Goal: Task Accomplishment & Management: Manage account settings

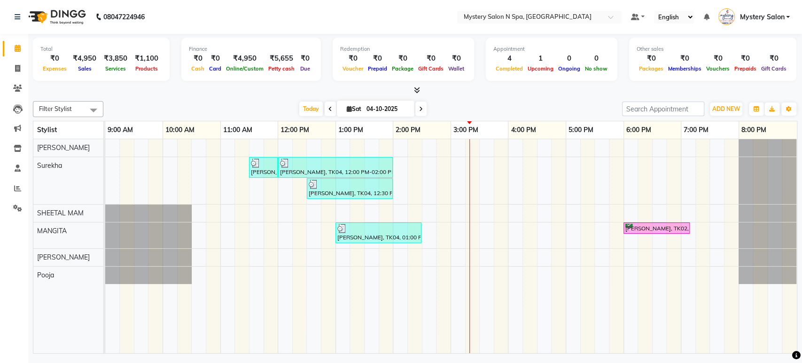
click at [777, 197] on div at bounding box center [767, 180] width 58 height 47
click at [768, 166] on div at bounding box center [767, 180] width 58 height 47
click at [769, 204] on div at bounding box center [767, 212] width 58 height 17
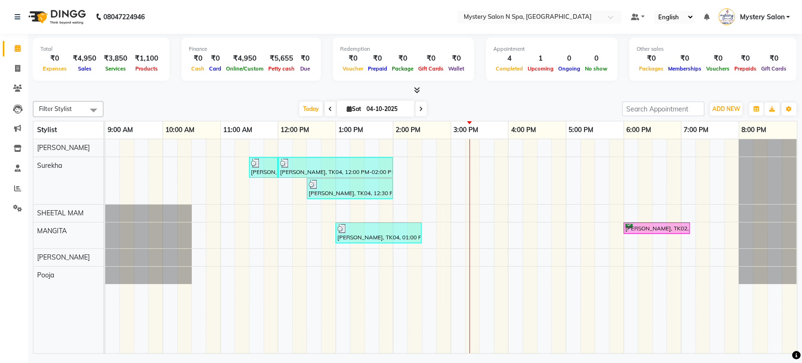
click at [773, 184] on div at bounding box center [767, 180] width 58 height 47
click at [774, 222] on div at bounding box center [767, 235] width 58 height 26
click at [762, 172] on div at bounding box center [767, 180] width 58 height 47
click at [770, 211] on div at bounding box center [767, 212] width 58 height 17
click at [774, 155] on div at bounding box center [767, 147] width 58 height 17
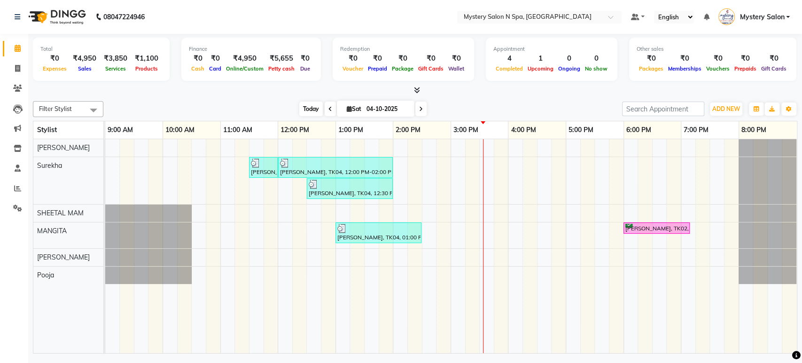
click at [312, 109] on span "Today" at bounding box center [310, 108] width 23 height 15
click at [419, 108] on icon at bounding box center [421, 109] width 4 height 6
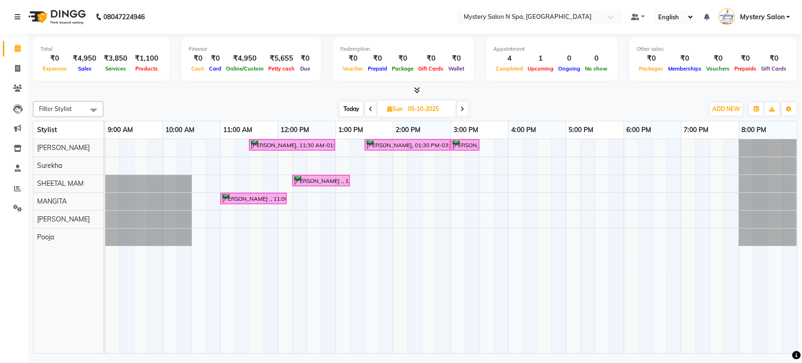
click at [349, 106] on span "Today" at bounding box center [351, 108] width 23 height 15
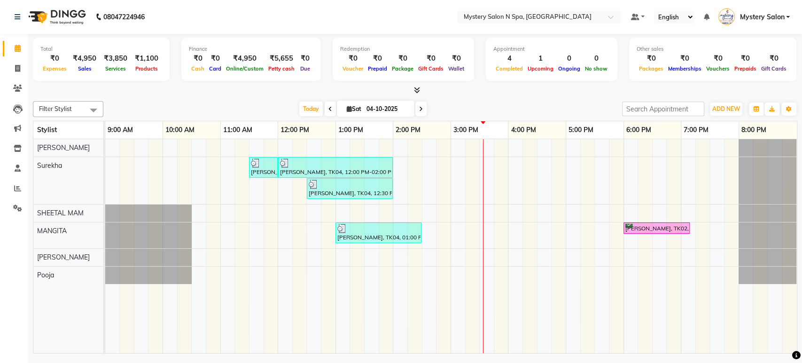
click at [421, 107] on span at bounding box center [420, 108] width 11 height 15
type input "05-10-2025"
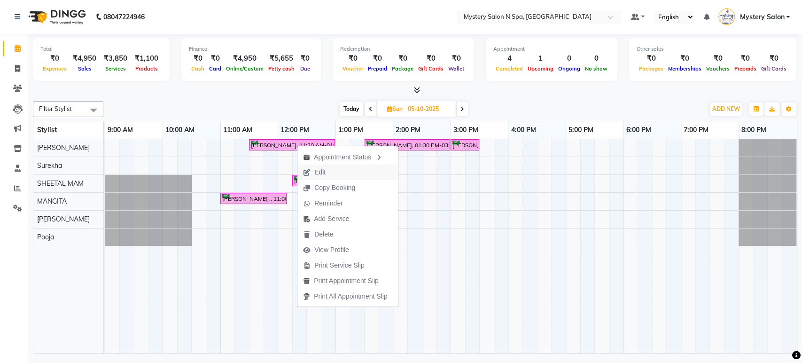
click at [318, 169] on span "Edit" at bounding box center [319, 172] width 11 height 10
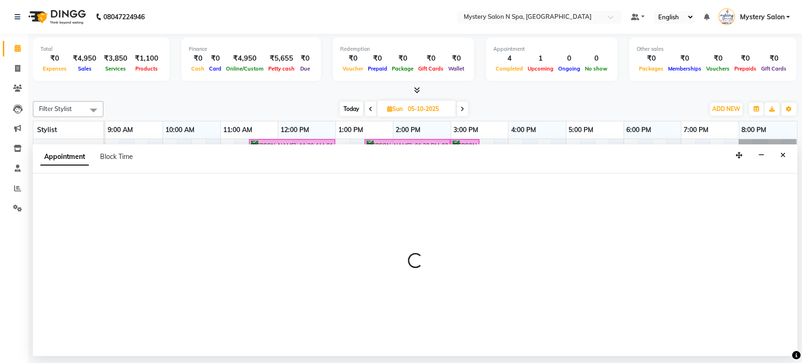
select select "confirm booking"
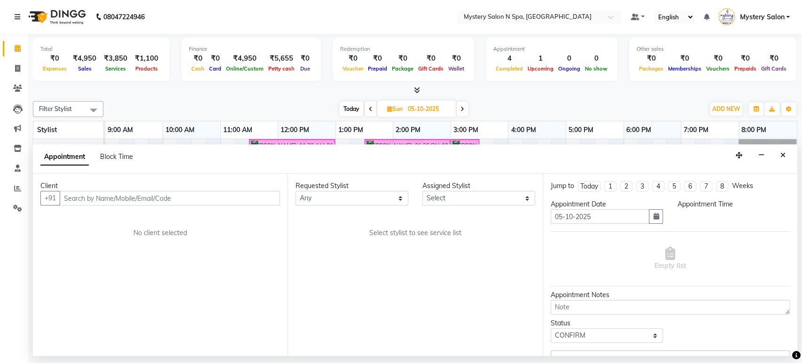
select select "4167"
select select "690"
select select "279"
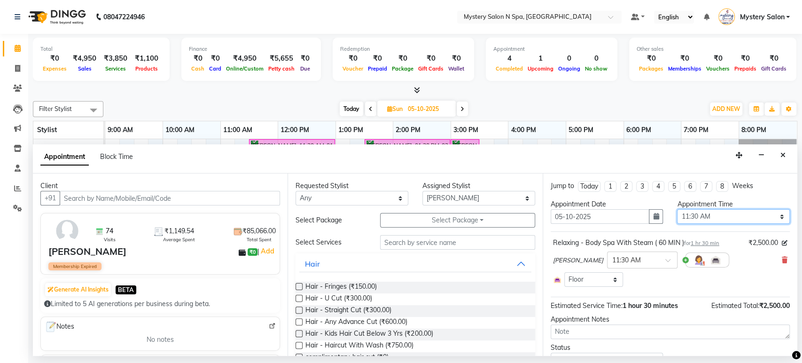
click at [734, 215] on select "Select 10:00 AM 10:15 AM 10:30 AM 10:45 AM 11:00 AM 11:15 AM 11:30 AM 11:45 AM …" at bounding box center [733, 216] width 113 height 15
click at [653, 216] on icon "button" at bounding box center [656, 216] width 6 height 7
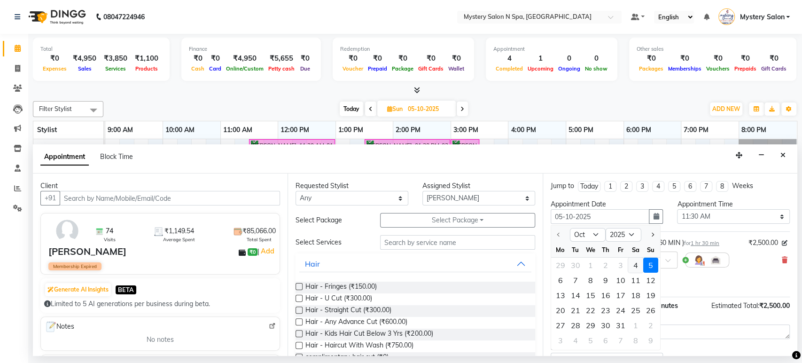
click at [636, 267] on div "4" at bounding box center [635, 264] width 15 height 15
type input "04-10-2025"
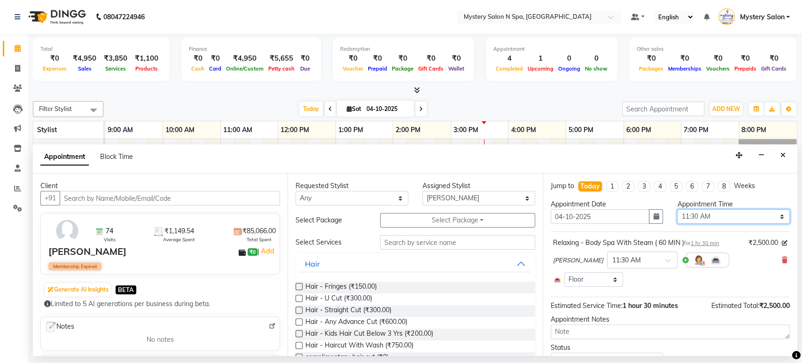
click at [695, 209] on select "Select 10:00 AM 10:15 AM 10:30 AM 10:45 AM 11:00 AM 11:15 AM 11:30 AM 11:45 AM …" at bounding box center [733, 216] width 113 height 15
select select "960"
click at [677, 209] on select "Select 10:00 AM 10:15 AM 10:30 AM 10:45 AM 11:00 AM 11:15 AM 11:30 AM 11:45 AM …" at bounding box center [733, 216] width 113 height 15
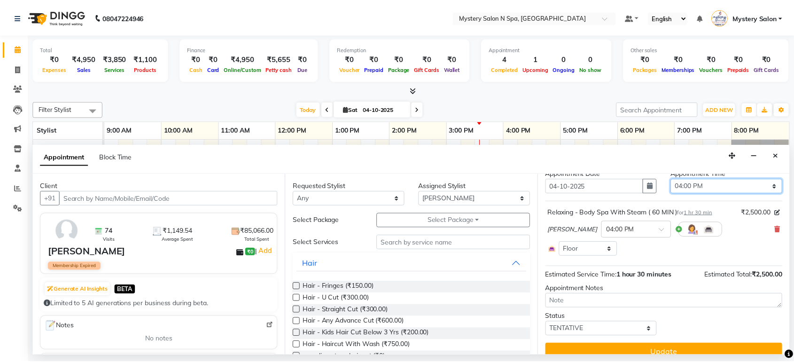
scroll to position [43, 0]
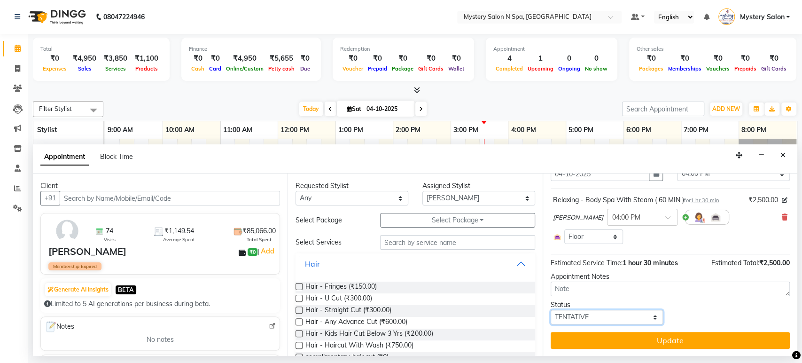
click at [589, 313] on select "Select TENTATIVE CONFIRM CHECK-IN UPCOMING" at bounding box center [606, 317] width 113 height 15
select select "confirm booking"
click at [550, 310] on select "Select TENTATIVE CONFIRM CHECK-IN UPCOMING" at bounding box center [606, 317] width 113 height 15
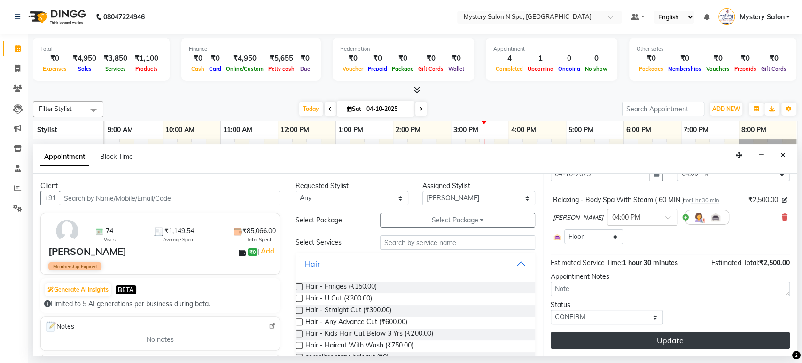
click at [602, 340] on button "Update" at bounding box center [669, 340] width 239 height 17
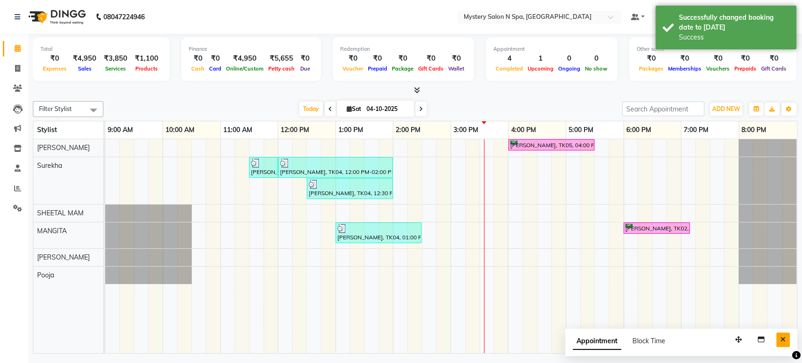
click at [785, 341] on button "Close" at bounding box center [783, 339] width 14 height 15
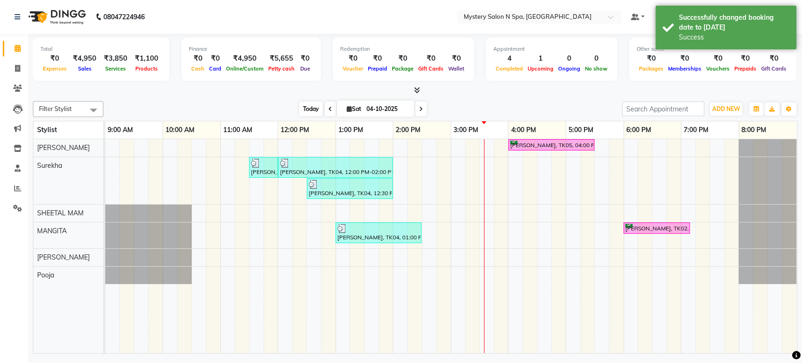
click at [309, 111] on span "Today" at bounding box center [310, 108] width 23 height 15
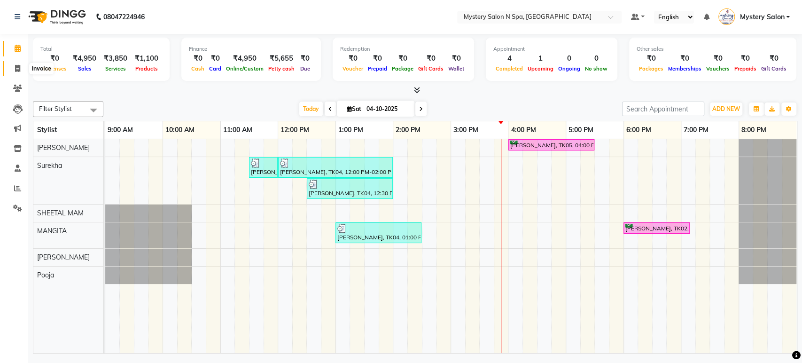
click at [18, 62] on link "Invoice" at bounding box center [14, 68] width 23 height 15
select select "service"
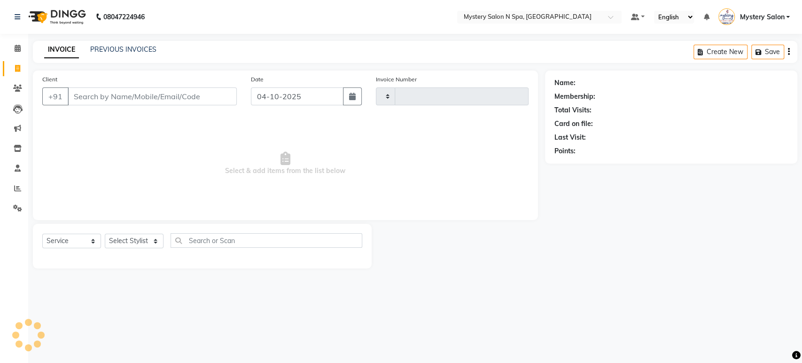
type input "0736"
select select "142"
click at [76, 240] on select "Select Service Product Membership Package Voucher Prepaid Gift Card" at bounding box center [71, 240] width 59 height 15
click at [42, 233] on select "Select Service Product Membership Package Voucher Prepaid Gift Card" at bounding box center [71, 240] width 59 height 15
click at [117, 240] on select "Select Stylist Alim Salmani Choi MANGITA Mystery Salon Pooja SHEETAL MAM Surekha" at bounding box center [134, 240] width 59 height 15
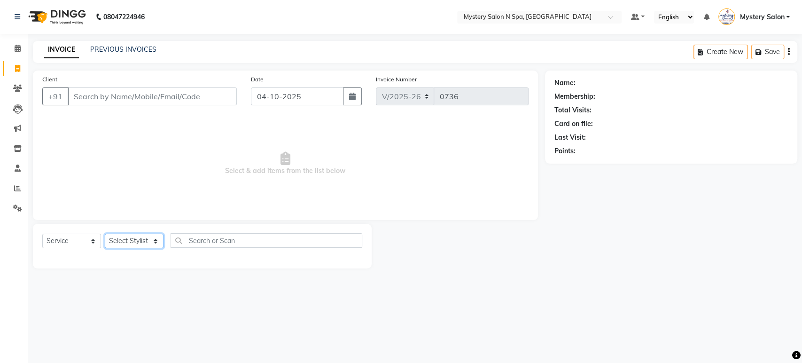
select select "23857"
click at [105, 233] on select "Select Stylist Alim Salmani Choi MANGITA Mystery Salon Pooja SHEETAL MAM Surekha" at bounding box center [134, 240] width 59 height 15
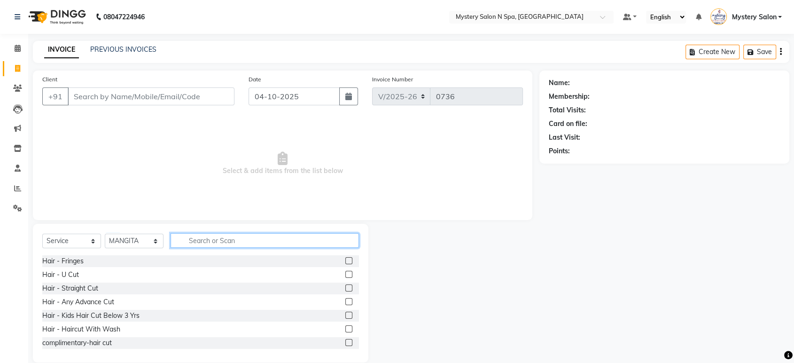
click at [206, 240] on input "text" at bounding box center [264, 240] width 188 height 15
type input "u"
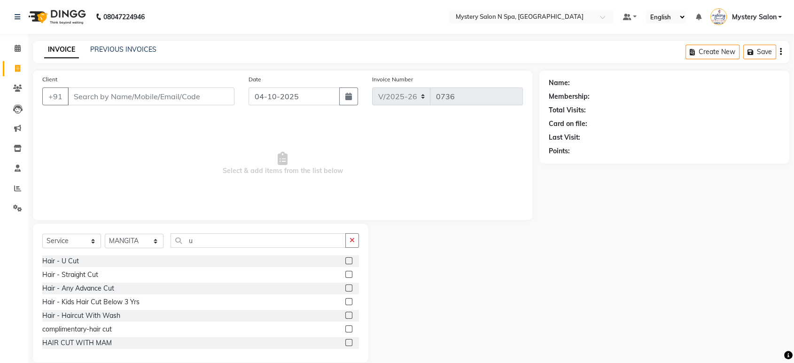
click at [345, 286] on label at bounding box center [348, 287] width 7 height 7
click at [345, 286] on input "checkbox" at bounding box center [348, 288] width 6 height 6
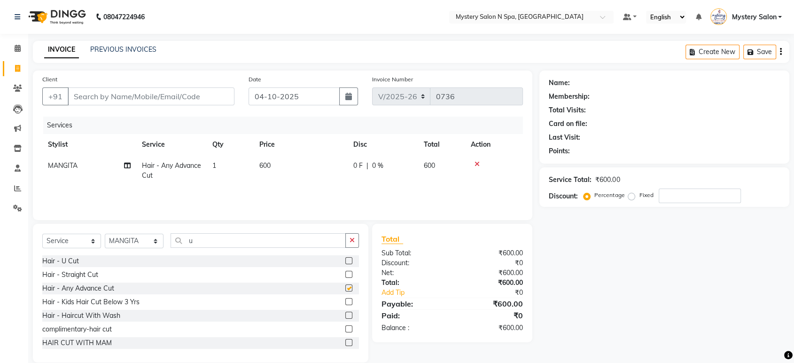
checkbox input "false"
click at [477, 165] on icon at bounding box center [476, 164] width 5 height 7
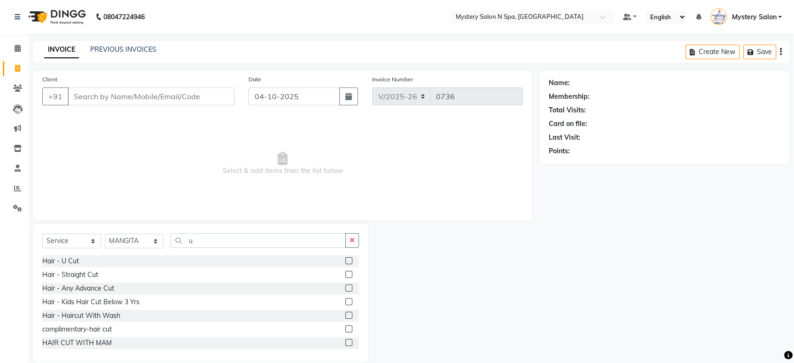
click at [345, 260] on label at bounding box center [348, 260] width 7 height 7
click at [345, 260] on input "checkbox" at bounding box center [348, 261] width 6 height 6
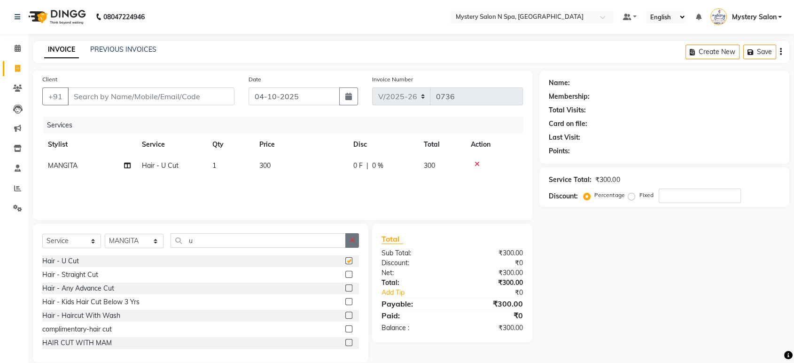
checkbox input "false"
click at [351, 240] on icon "button" at bounding box center [351, 240] width 5 height 7
click at [172, 92] on input "Client" at bounding box center [151, 96] width 167 height 18
click at [136, 243] on select "Select Stylist Alim Salmani Choi MANGITA Mystery Salon Pooja SHEETAL MAM Surekha" at bounding box center [134, 240] width 59 height 15
select select "4169"
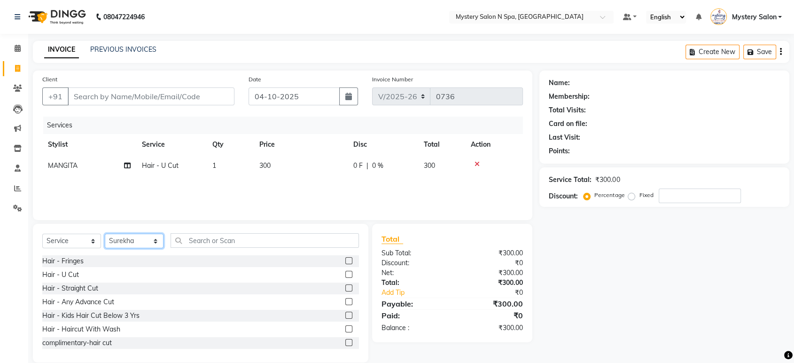
click at [105, 233] on select "Select Stylist Alim Salmani Choi MANGITA Mystery Salon Pooja SHEETAL MAM Surekha" at bounding box center [134, 240] width 59 height 15
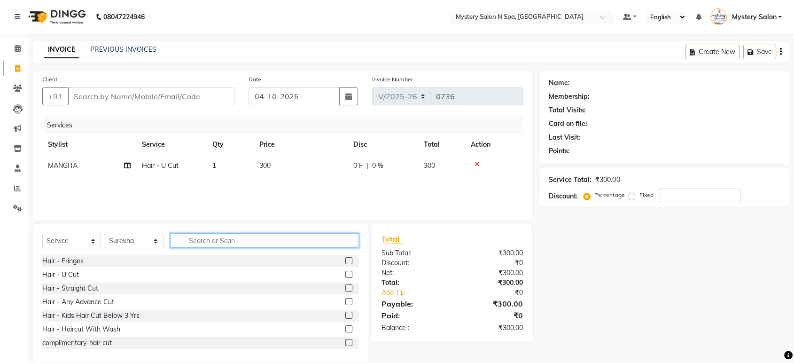
click at [202, 242] on input "text" at bounding box center [264, 240] width 188 height 15
click at [238, 233] on input "text" at bounding box center [264, 240] width 188 height 15
type input "black wax"
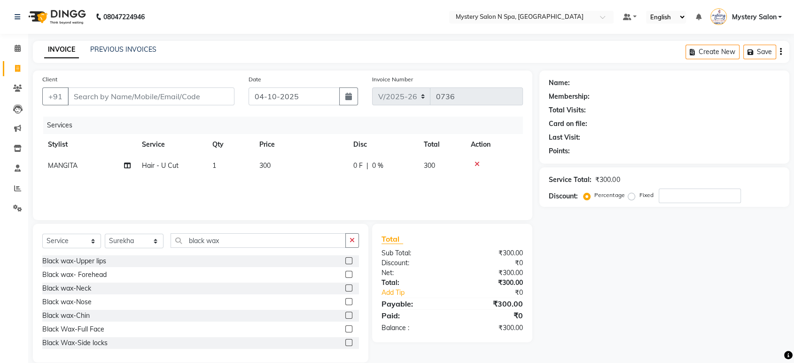
click at [345, 259] on label at bounding box center [348, 260] width 7 height 7
click at [345, 259] on input "checkbox" at bounding box center [348, 261] width 6 height 6
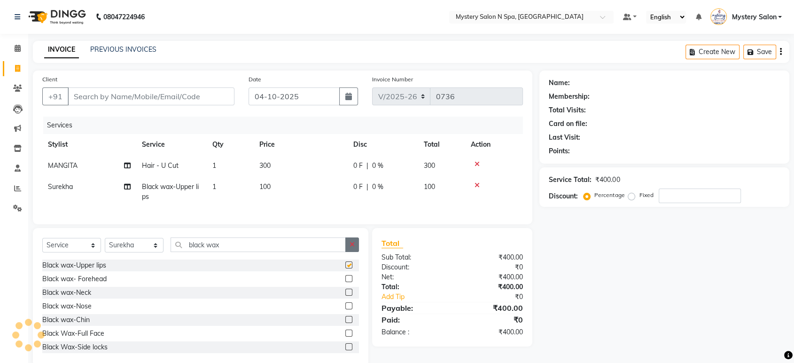
checkbox input "false"
click at [349, 248] on icon "button" at bounding box center [351, 244] width 5 height 7
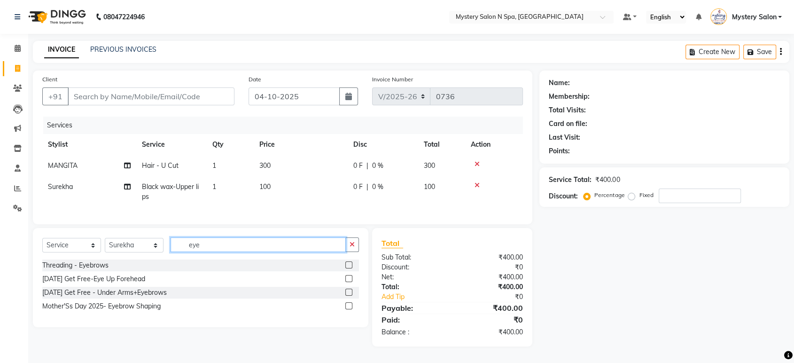
type input "eye"
click at [346, 268] on label at bounding box center [348, 264] width 7 height 7
click at [346, 268] on input "checkbox" at bounding box center [348, 265] width 6 height 6
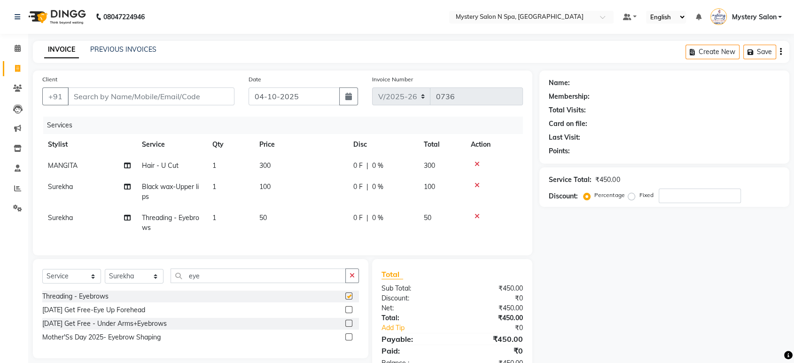
checkbox input "false"
click at [210, 100] on input "Client" at bounding box center [151, 96] width 167 height 18
click at [195, 91] on input "Client" at bounding box center [151, 96] width 167 height 18
type input "9"
type input "0"
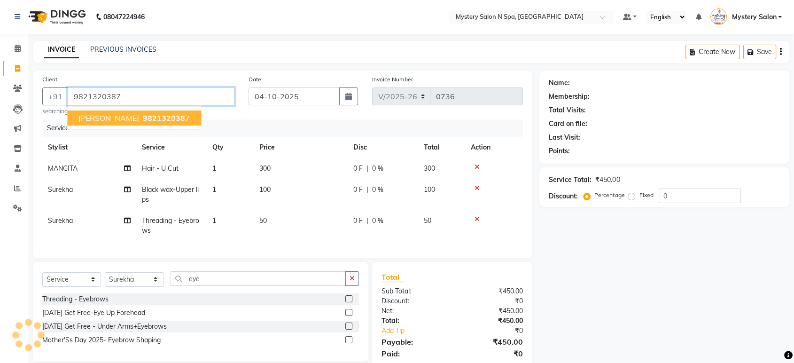
type input "9821320387"
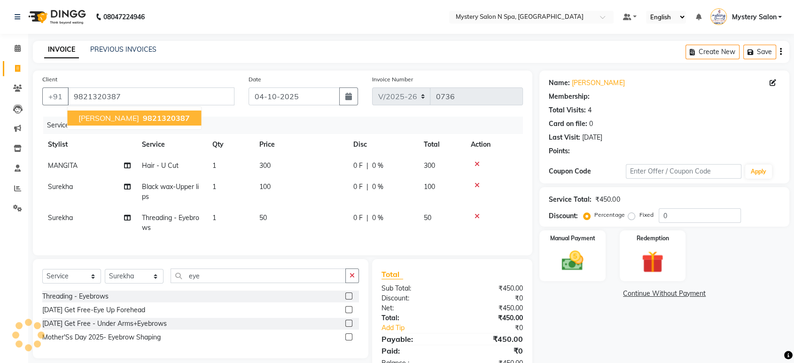
click at [130, 119] on span "RAJUL MITHANI" at bounding box center [108, 117] width 61 height 9
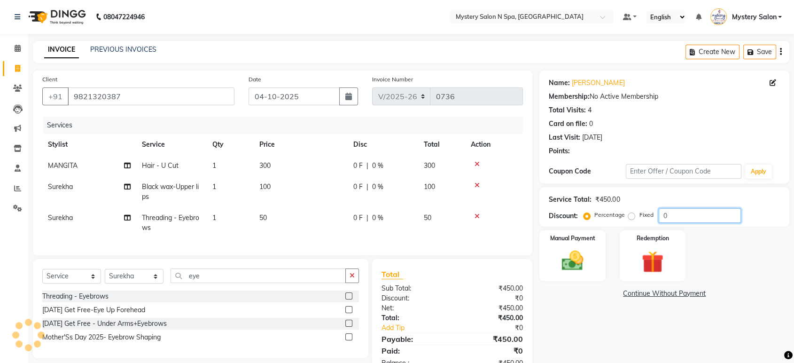
click at [677, 220] on input "0" at bounding box center [700, 215] width 82 height 15
click at [589, 256] on img at bounding box center [572, 261] width 37 height 26
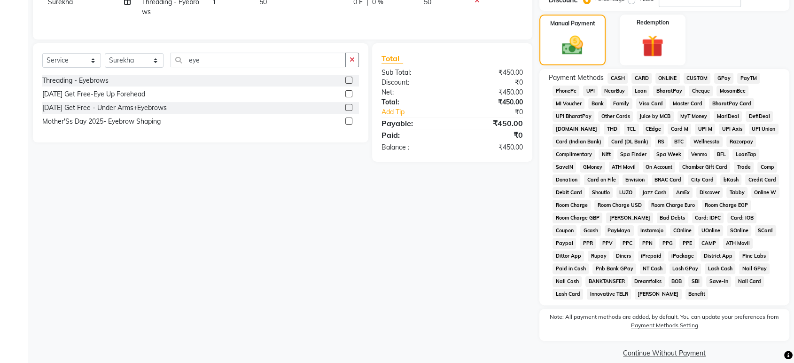
scroll to position [219, 0]
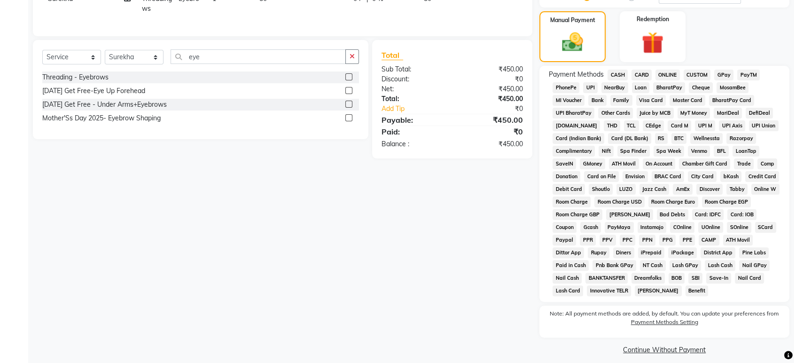
click at [622, 72] on span "CASH" at bounding box center [617, 75] width 20 height 11
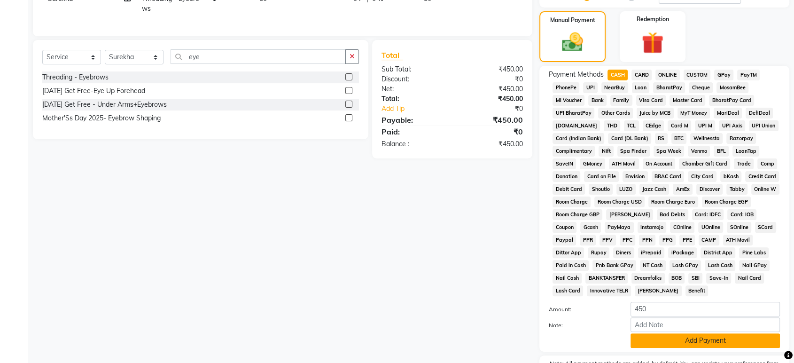
click at [670, 342] on button "Add Payment" at bounding box center [704, 340] width 149 height 15
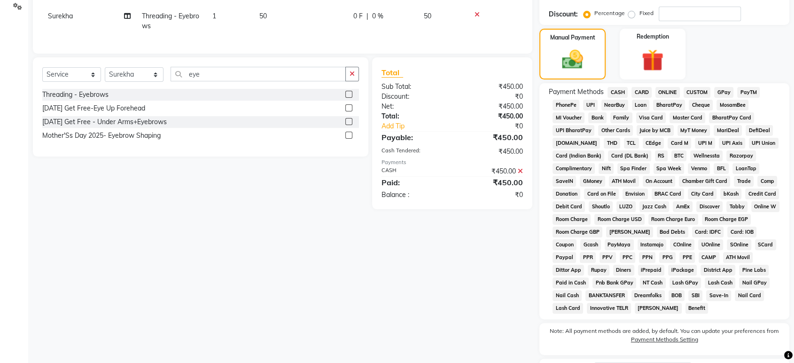
scroll to position [279, 0]
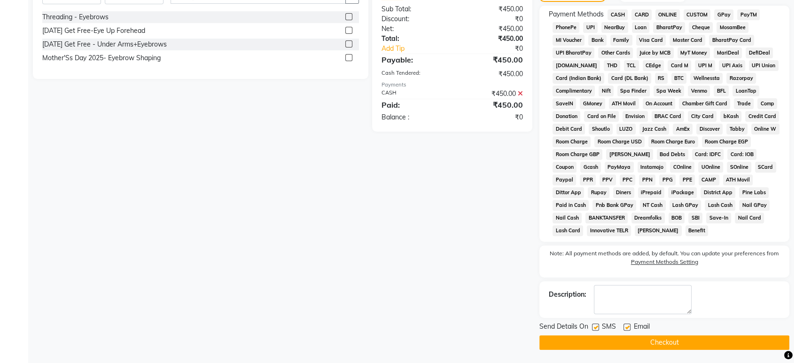
click at [622, 343] on button "Checkout" at bounding box center [664, 342] width 250 height 15
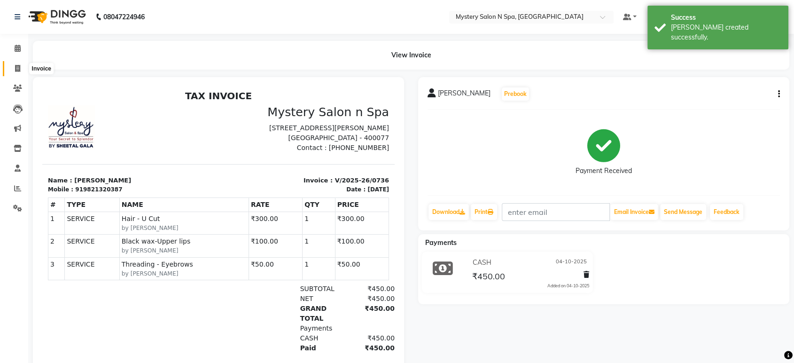
click at [18, 67] on icon at bounding box center [17, 68] width 5 height 7
select select "service"
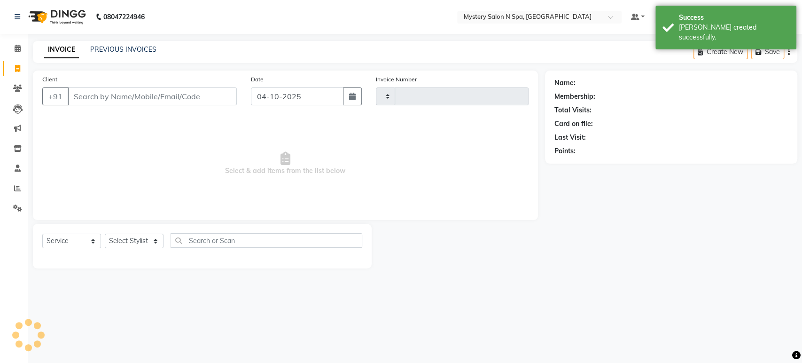
type input "0737"
select select "142"
click at [96, 49] on link "PREVIOUS INVOICES" at bounding box center [123, 49] width 66 height 8
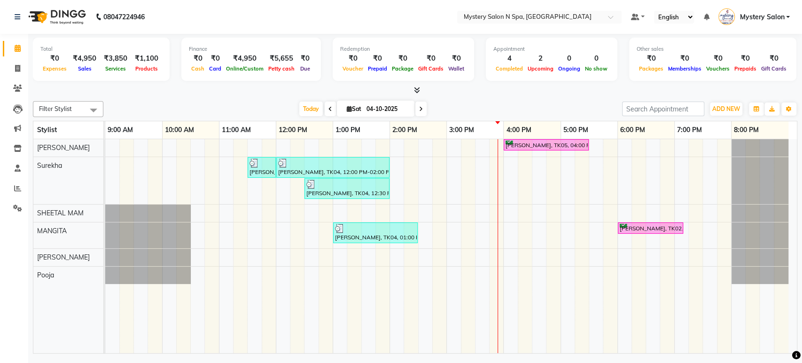
click at [419, 109] on icon at bounding box center [421, 109] width 4 height 6
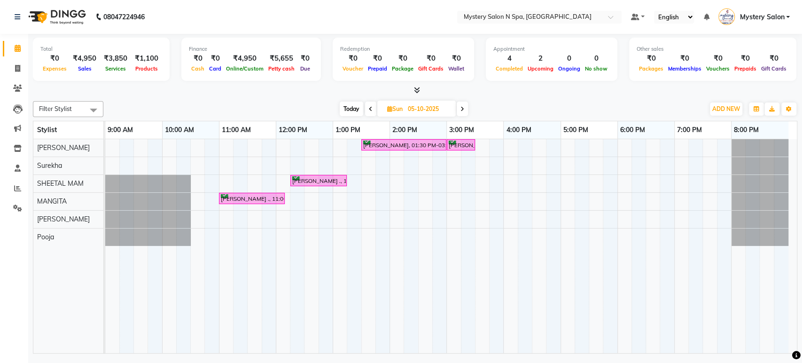
click at [344, 104] on span "Today" at bounding box center [351, 108] width 23 height 15
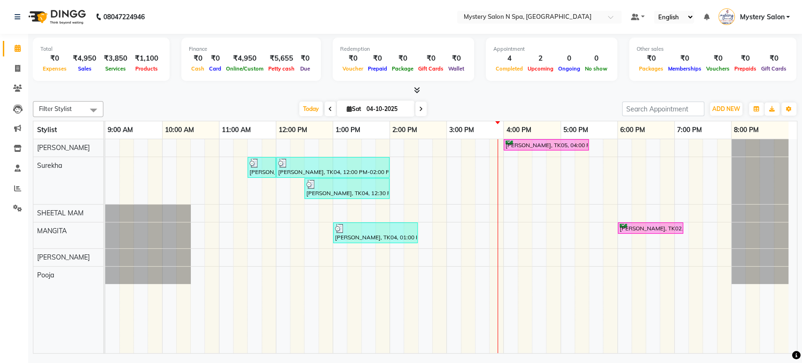
click at [419, 109] on icon at bounding box center [421, 109] width 4 height 6
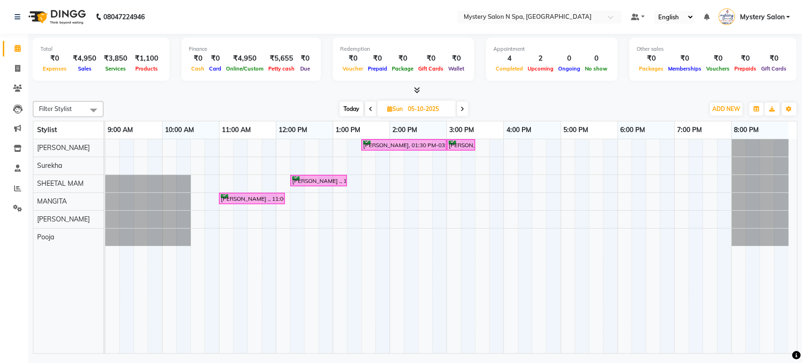
click at [355, 110] on span "Today" at bounding box center [351, 108] width 23 height 15
type input "04-10-2025"
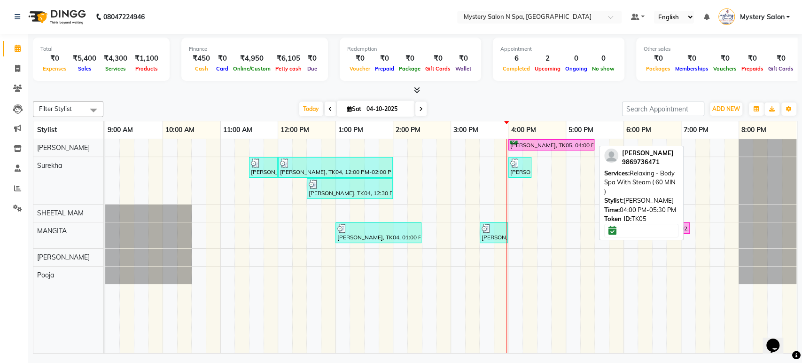
click at [537, 146] on div "SURBHI MHETA, TK05, 04:00 PM-05:30 PM, Relaxing - Body Spa With Steam ( 60 MIN )" at bounding box center [551, 144] width 84 height 9
select select "6"
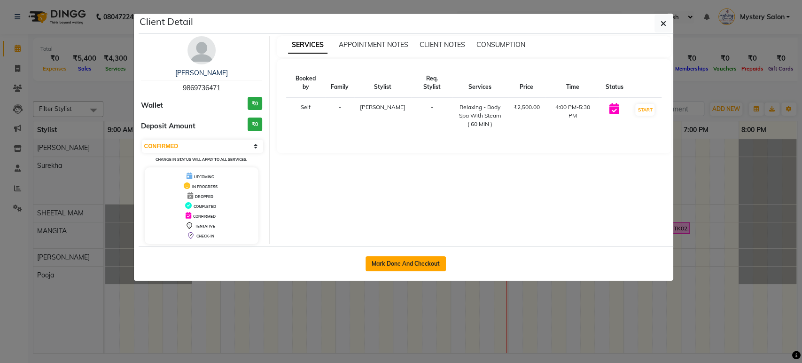
click at [423, 256] on button "Mark Done And Checkout" at bounding box center [405, 263] width 80 height 15
select select "service"
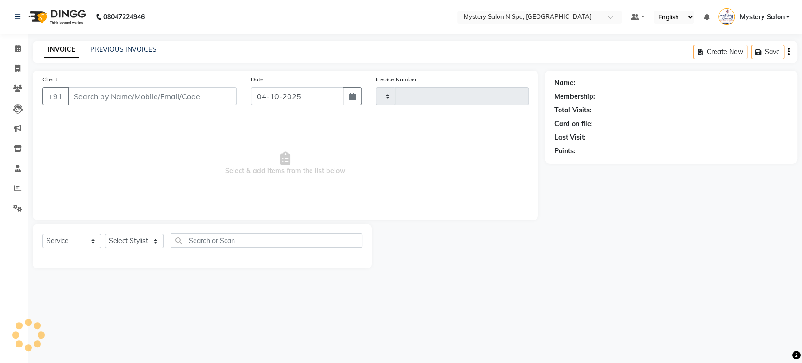
type input "0737"
select select "142"
type input "9869736471"
select select "4167"
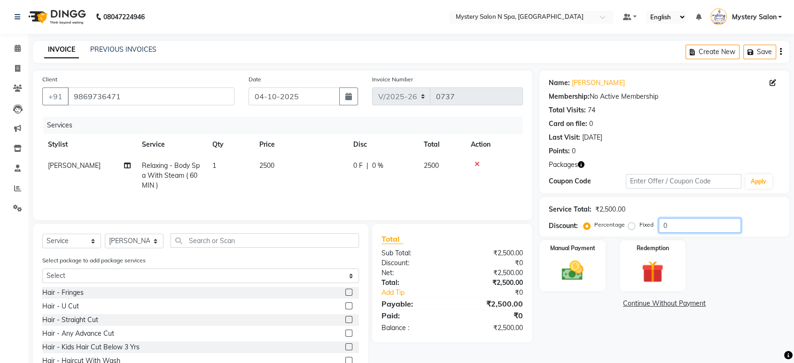
click at [676, 219] on input "0" at bounding box center [700, 225] width 82 height 15
click at [290, 163] on td "2500" at bounding box center [301, 175] width 94 height 41
select select "4167"
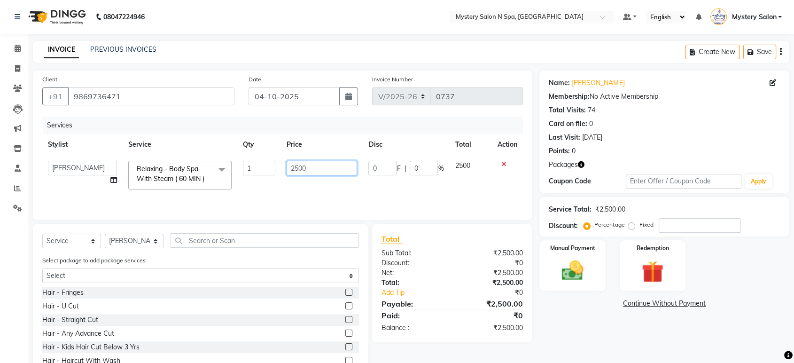
click at [311, 167] on input "2500" at bounding box center [322, 168] width 71 height 15
type input "2"
type input "1000"
click at [635, 340] on div "Name: Surbhi Mheta Membership: No Active Membership Total Visits: 74 Card on fi…" at bounding box center [667, 231] width 257 height 323
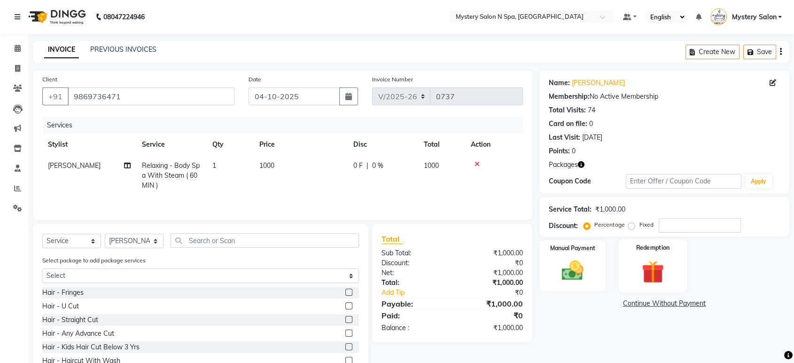
click at [662, 266] on img at bounding box center [652, 271] width 37 height 28
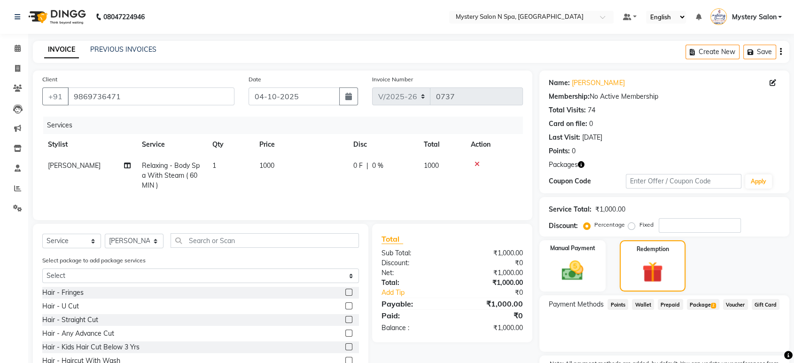
click at [688, 301] on span "Package 2" at bounding box center [703, 304] width 32 height 11
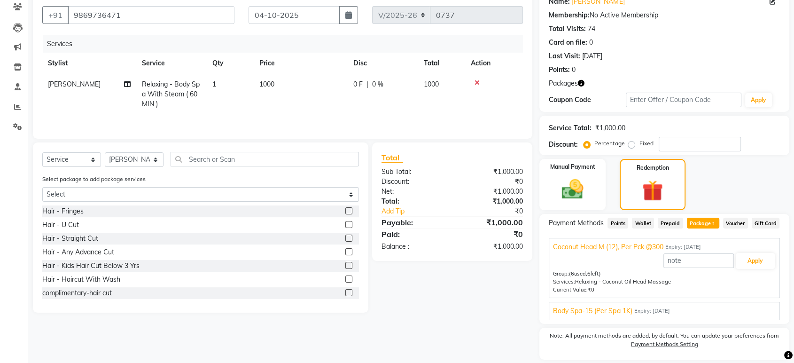
scroll to position [110, 0]
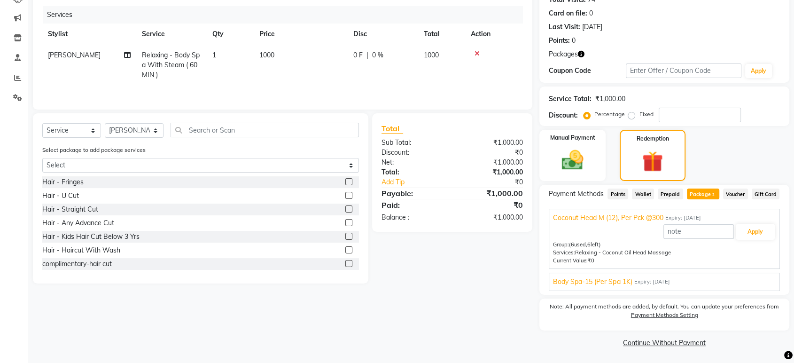
click at [685, 277] on div "Body Spa-15 (Per Spa 1K) Expiry: 24-11-2025" at bounding box center [664, 282] width 223 height 10
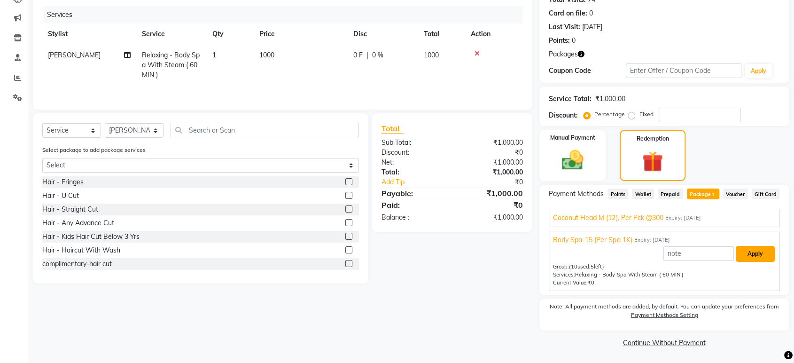
click at [754, 249] on button "Apply" at bounding box center [755, 254] width 39 height 16
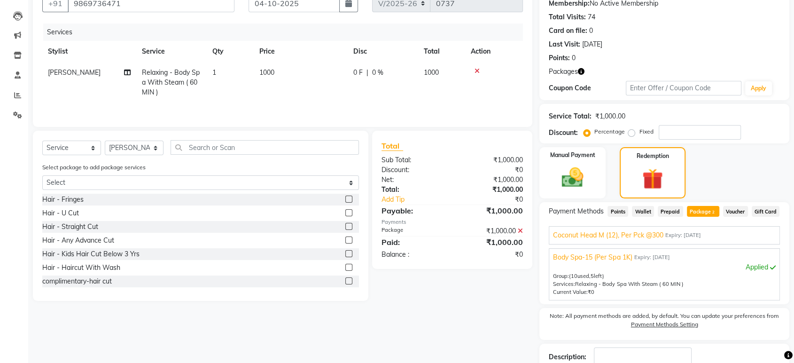
scroll to position [0, 0]
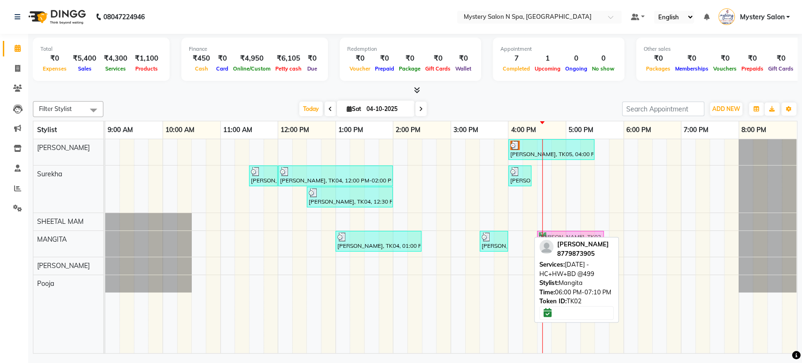
drag, startPoint x: 637, startPoint y: 231, endPoint x: 557, endPoint y: 236, distance: 80.5
click at [105, 236] on div "Meena Thakkar, TK04, 01:00 PM-02:30 PM, Hair Touch Up - Ammonia Free Root Touch…" at bounding box center [105, 244] width 0 height 26
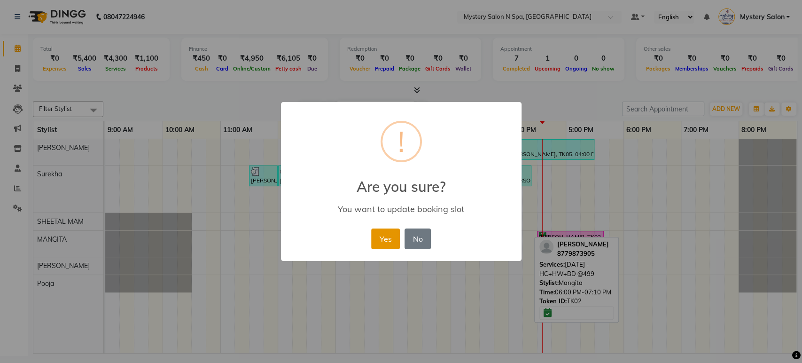
click at [392, 238] on button "Yes" at bounding box center [385, 238] width 29 height 21
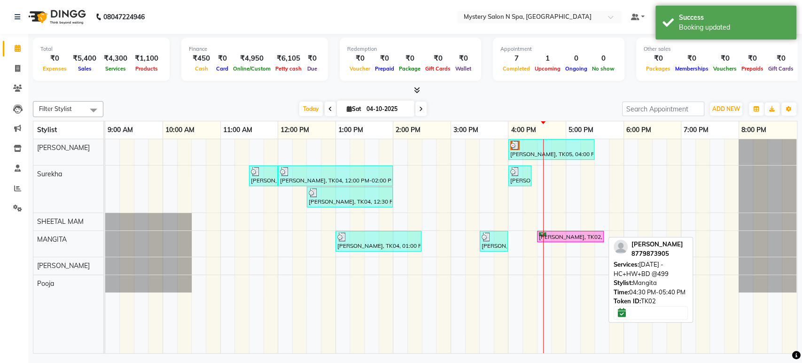
click at [552, 236] on div "[PERSON_NAME], TK02, 04:30 PM-05:40 PM, [DATE] -HC+HW+BD @499" at bounding box center [570, 236] width 65 height 9
click at [559, 234] on div "[PERSON_NAME], TK02, 04:30 PM-05:40 PM, [DATE] -HC+HW+BD @499" at bounding box center [570, 236] width 65 height 9
select select "6"
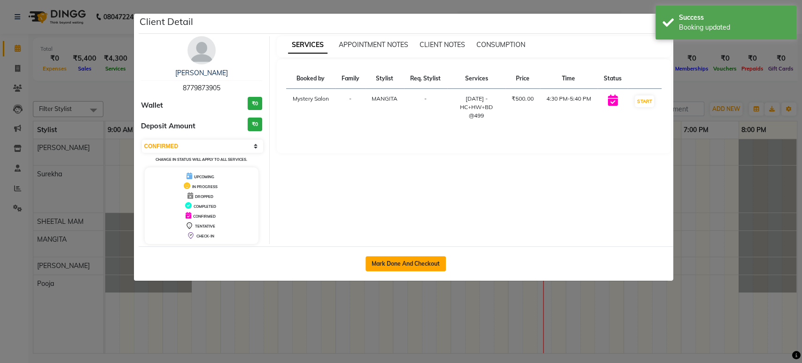
click at [432, 256] on button "Mark Done And Checkout" at bounding box center [405, 263] width 80 height 15
select select "service"
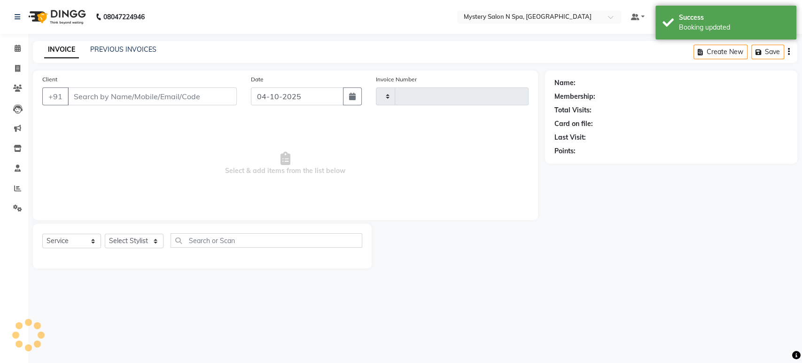
type input "0737"
select select "142"
type input "8779873905"
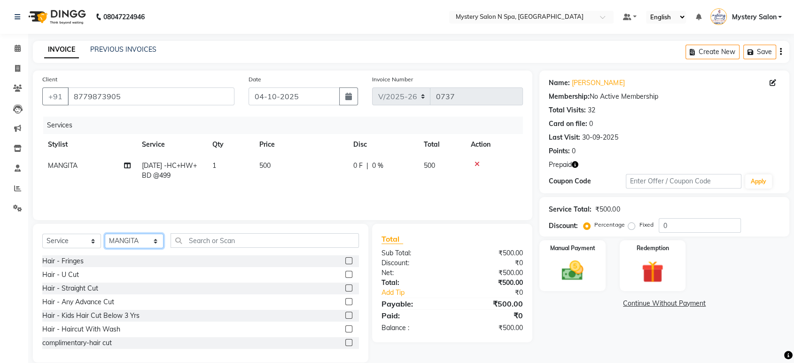
click at [121, 240] on select "Select Stylist Alim Salmani Choi MANGITA Mystery Salon Pooja SHEETAL MAM Surekha" at bounding box center [134, 240] width 59 height 15
select select "4169"
click at [105, 233] on select "Select Stylist Alim Salmani Choi MANGITA Mystery Salon Pooja SHEETAL MAM Surekha" at bounding box center [134, 240] width 59 height 15
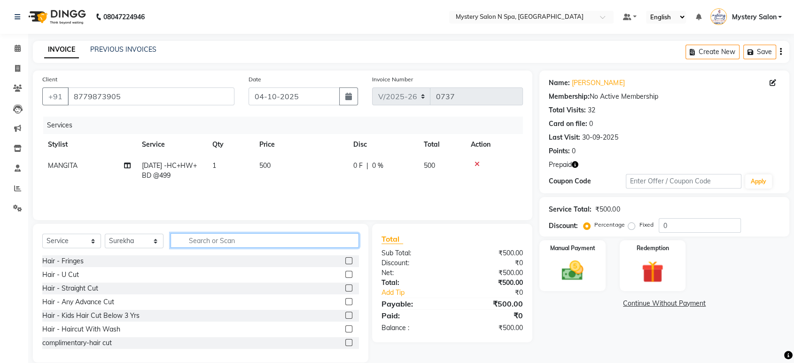
click at [237, 237] on input "text" at bounding box center [264, 240] width 188 height 15
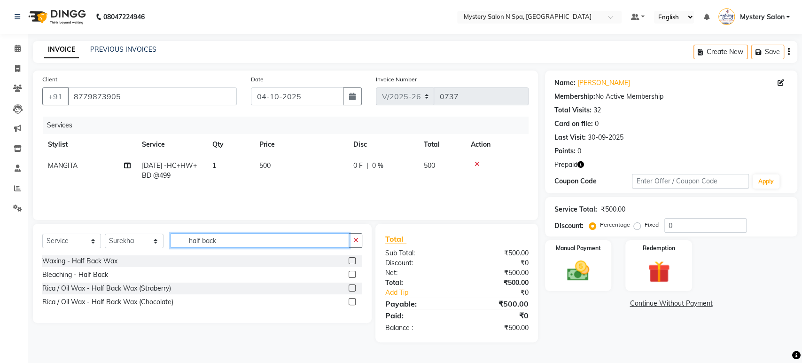
type input "half back"
click at [355, 301] on label at bounding box center [352, 301] width 7 height 7
click at [355, 301] on input "checkbox" at bounding box center [352, 302] width 6 height 6
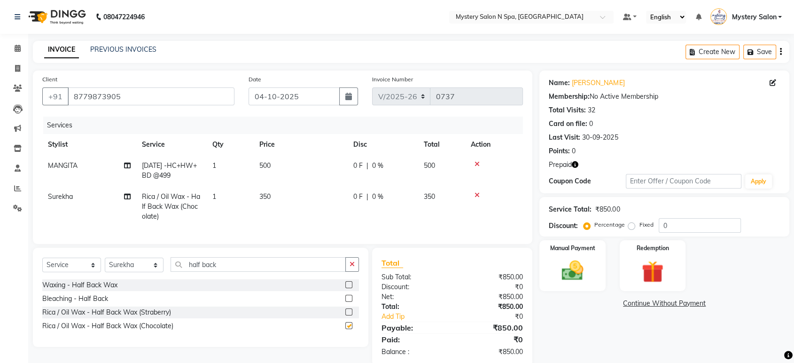
checkbox input "false"
click at [353, 267] on icon "button" at bounding box center [351, 264] width 5 height 7
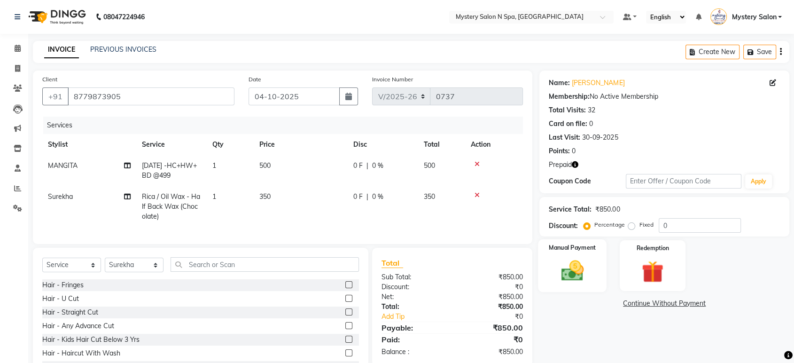
click at [590, 262] on img at bounding box center [572, 270] width 37 height 26
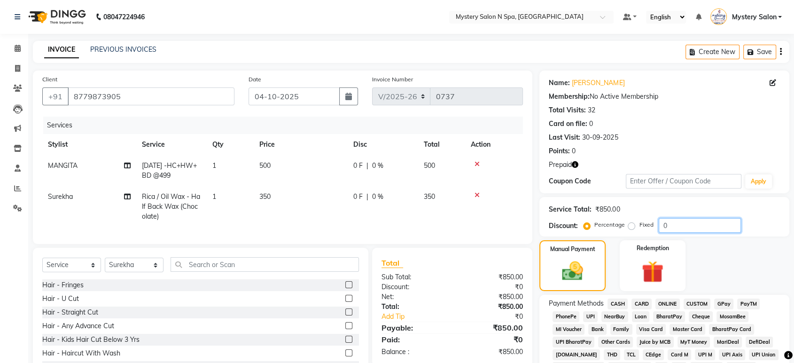
click at [682, 225] on input "0" at bounding box center [700, 225] width 82 height 15
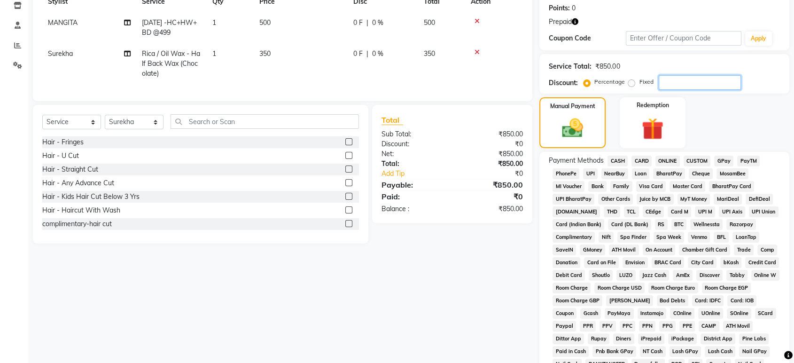
scroll to position [143, 0]
click at [650, 130] on img at bounding box center [652, 128] width 37 height 28
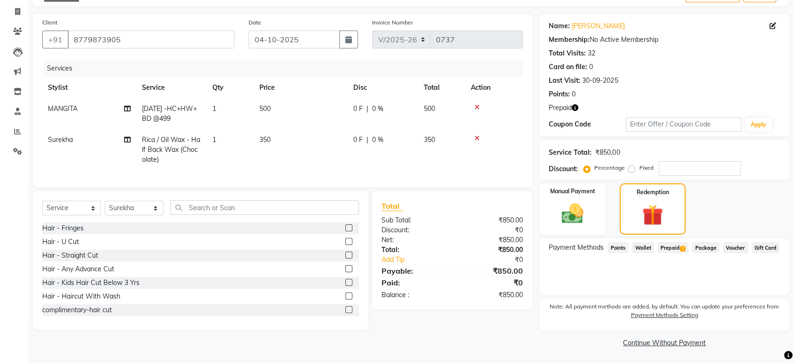
scroll to position [57, 0]
click at [673, 242] on span "Prepaid 1" at bounding box center [673, 246] width 31 height 11
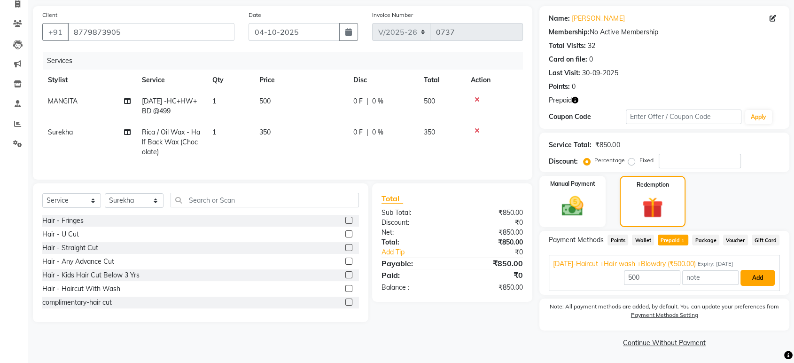
click at [757, 279] on button "Add" at bounding box center [757, 278] width 34 height 16
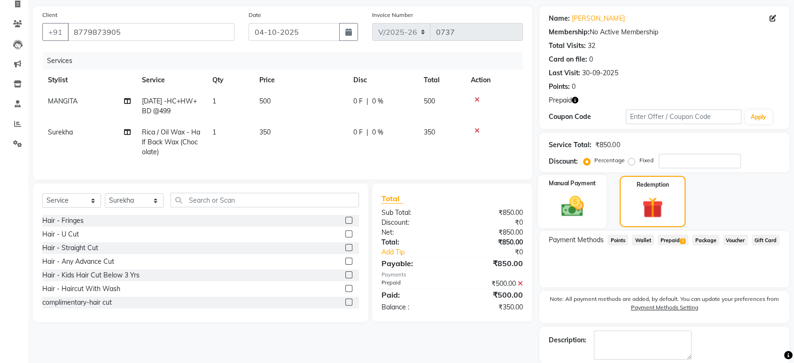
click at [577, 198] on img at bounding box center [572, 206] width 37 height 26
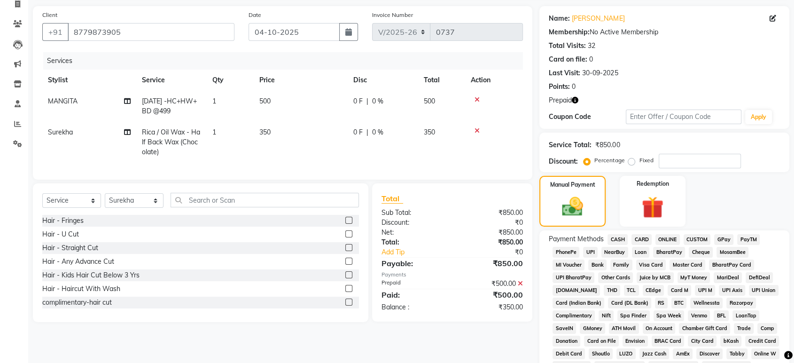
click at [725, 240] on span "GPay" at bounding box center [723, 239] width 19 height 11
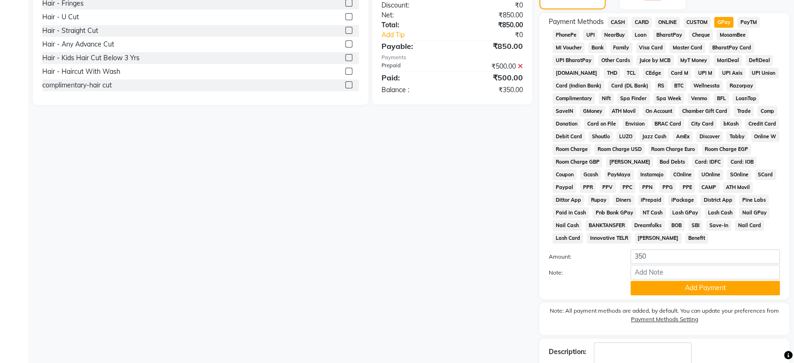
scroll to position [286, 0]
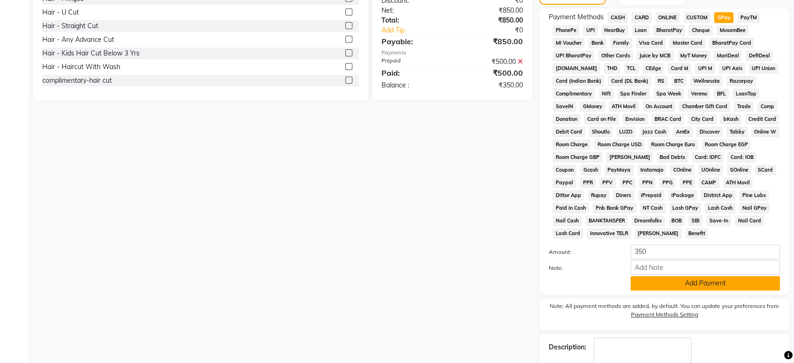
click at [674, 279] on button "Add Payment" at bounding box center [704, 283] width 149 height 15
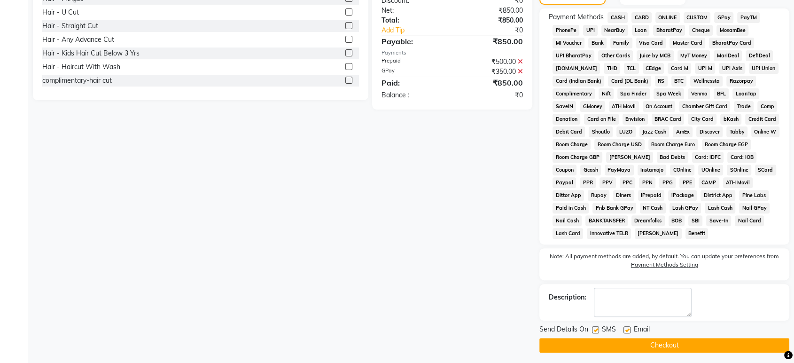
click at [660, 342] on button "Checkout" at bounding box center [664, 345] width 250 height 15
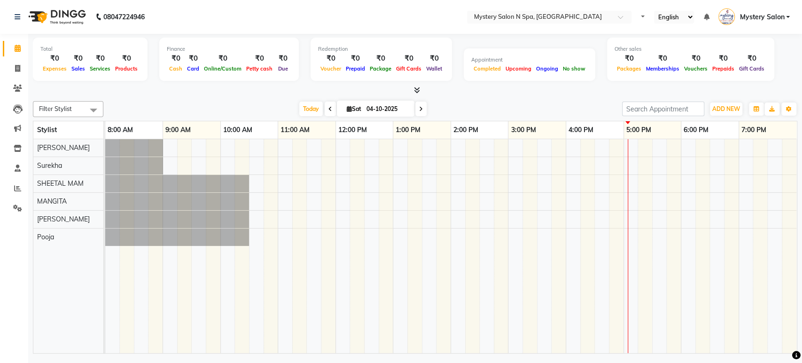
select select "en"
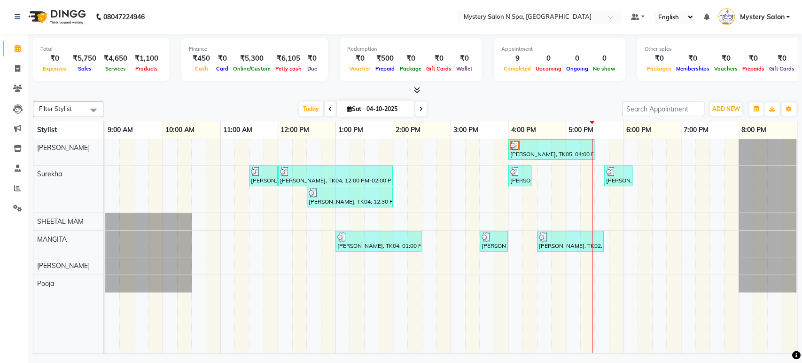
click at [426, 111] on div "[DATE] [DATE]" at bounding box center [362, 109] width 509 height 14
click at [420, 110] on icon at bounding box center [421, 109] width 4 height 6
type input "05-10-2025"
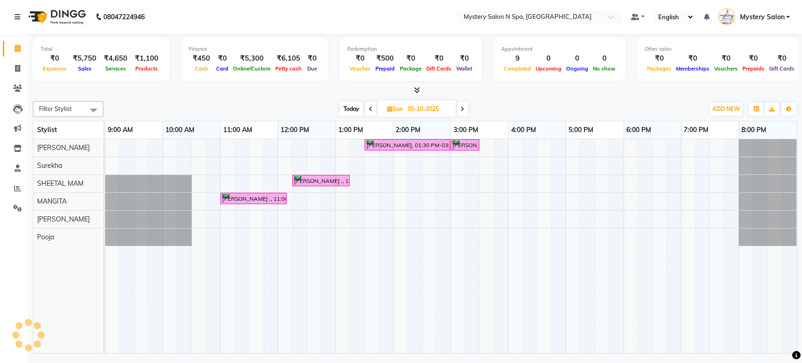
click at [455, 178] on div "[PERSON_NAME], 01:30 PM-03:00 PM, Relaxing - Body Spa With Steam ( 60 MIN ) [PE…" at bounding box center [450, 246] width 691 height 214
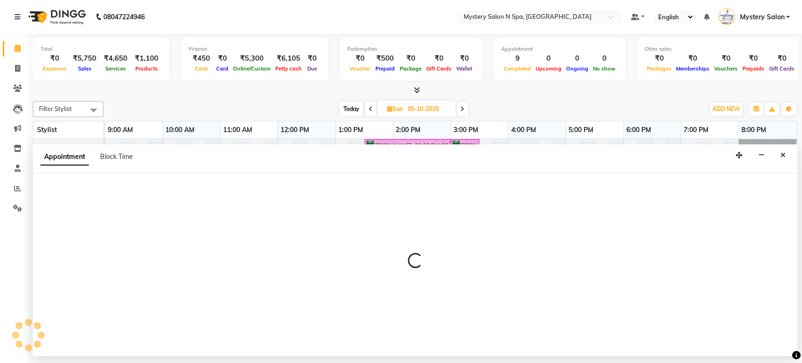
select select "4215"
select select "900"
select select "tentative"
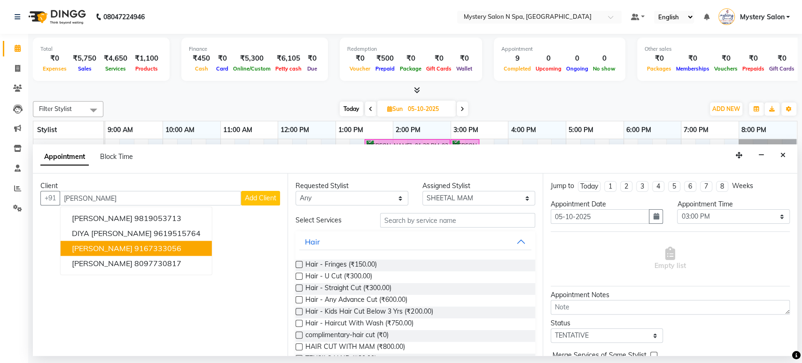
click at [104, 249] on span "[PERSON_NAME]" at bounding box center [102, 248] width 61 height 9
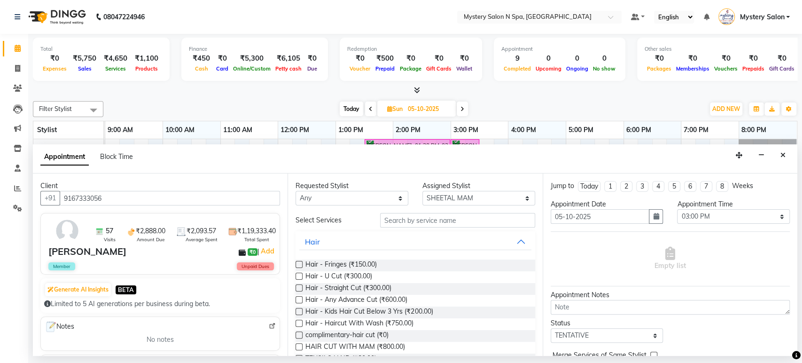
type input "9167333056"
click at [391, 218] on input "text" at bounding box center [457, 220] width 155 height 15
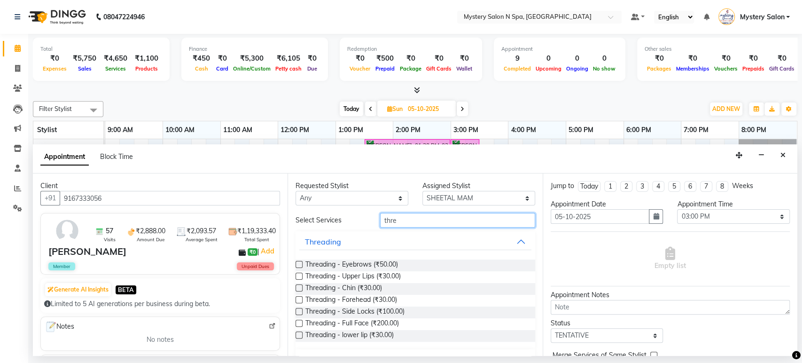
type input "thre"
click at [299, 262] on label at bounding box center [298, 264] width 7 height 7
click at [299, 262] on input "checkbox" at bounding box center [298, 265] width 6 height 6
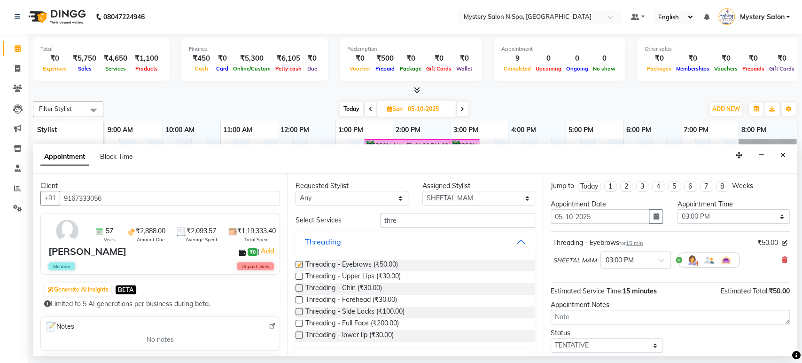
checkbox input "false"
click at [299, 274] on label at bounding box center [298, 275] width 7 height 7
click at [299, 274] on input "checkbox" at bounding box center [298, 277] width 6 height 6
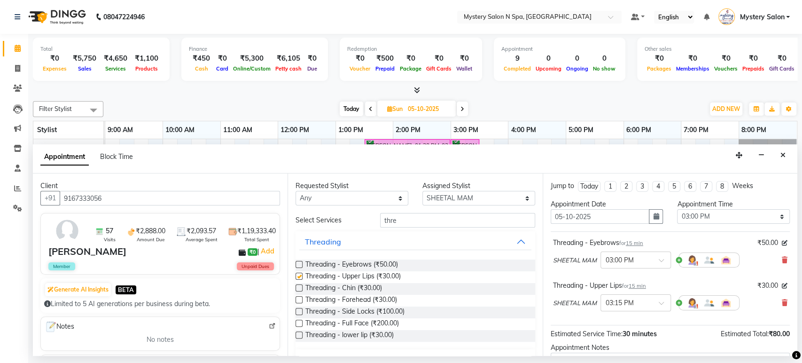
checkbox input "false"
click at [393, 219] on input "thre" at bounding box center [457, 220] width 155 height 15
type input "t"
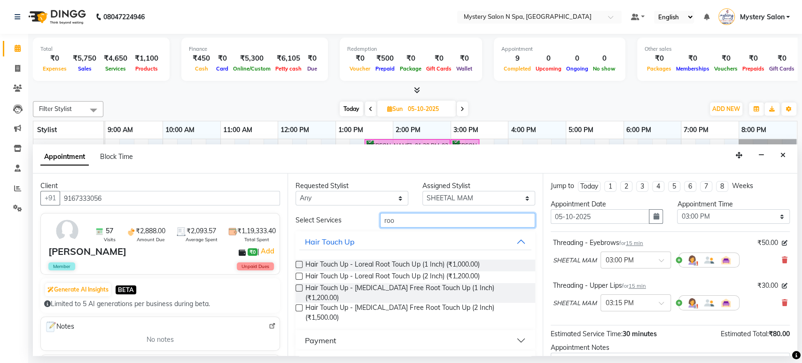
type input "roo"
click at [297, 288] on label at bounding box center [298, 287] width 7 height 7
click at [297, 288] on input "checkbox" at bounding box center [298, 289] width 6 height 6
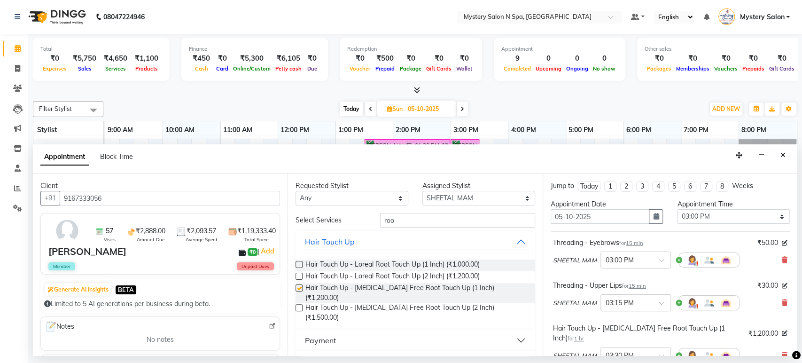
checkbox input "false"
click at [408, 221] on input "roo" at bounding box center [457, 220] width 155 height 15
type input "r"
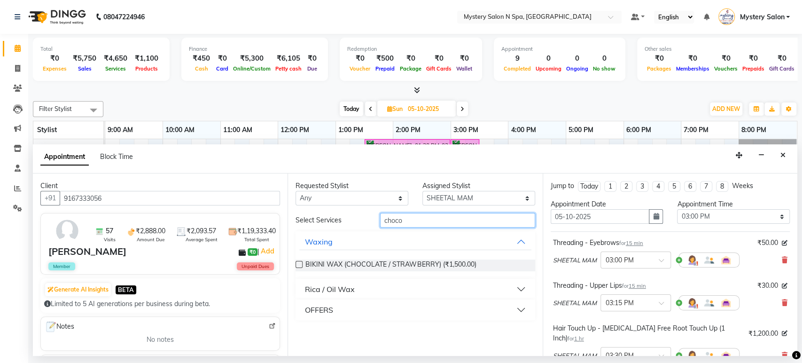
type input "choco"
click at [341, 285] on div "Rica / Oil Wax" at bounding box center [330, 288] width 50 height 11
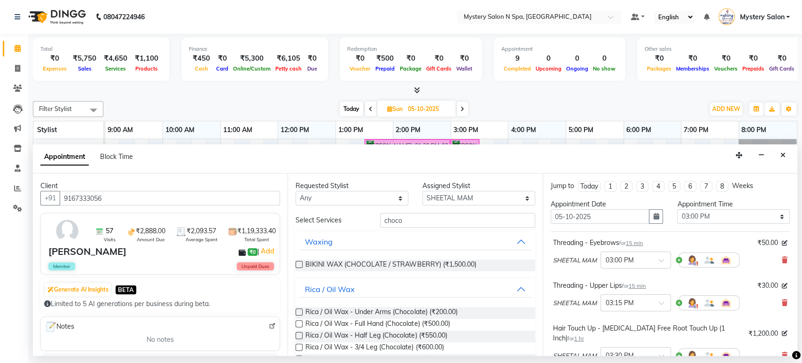
click at [299, 312] on label at bounding box center [298, 311] width 7 height 7
click at [299, 312] on input "checkbox" at bounding box center [298, 313] width 6 height 6
checkbox input "false"
click at [299, 324] on label at bounding box center [298, 323] width 7 height 7
click at [299, 324] on input "checkbox" at bounding box center [298, 324] width 6 height 6
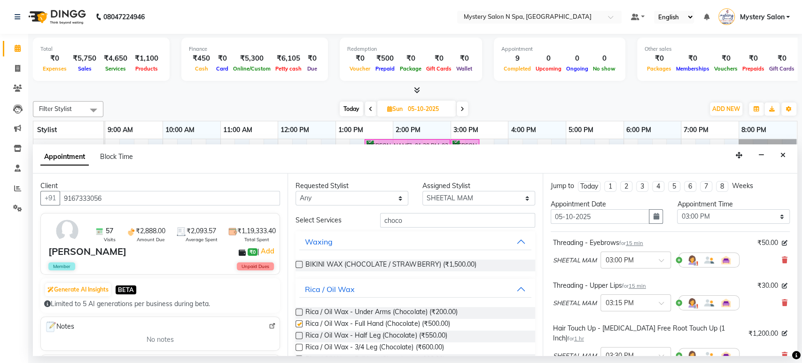
checkbox input "false"
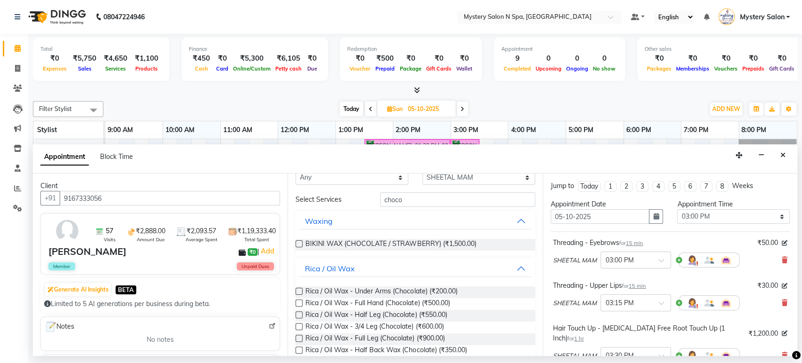
scroll to position [41, 0]
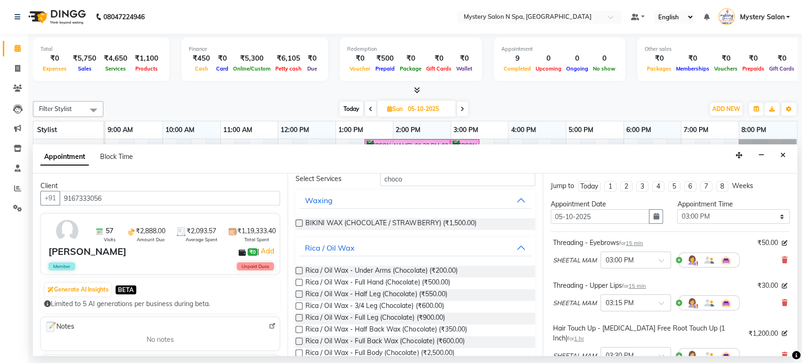
click at [301, 317] on label at bounding box center [298, 317] width 7 height 7
click at [301, 317] on input "checkbox" at bounding box center [298, 318] width 6 height 6
checkbox input "false"
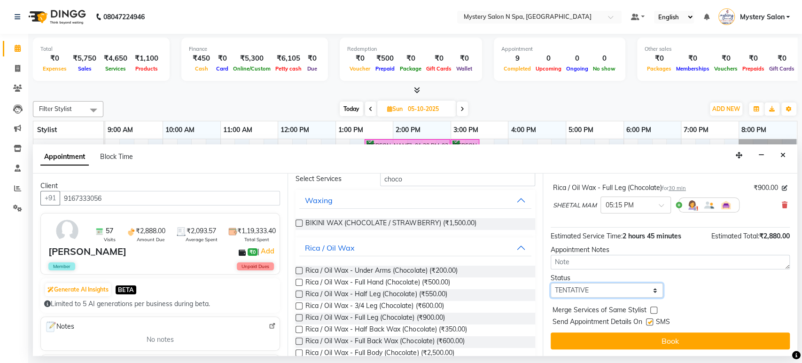
click at [610, 289] on select "Select TENTATIVE CONFIRM UPCOMING" at bounding box center [606, 290] width 113 height 15
select select "confirm booking"
click at [550, 283] on select "Select TENTATIVE CONFIRM UPCOMING" at bounding box center [606, 290] width 113 height 15
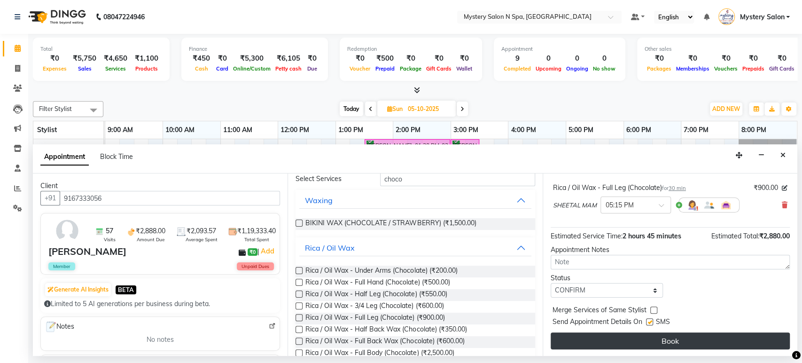
click at [601, 339] on button "Book" at bounding box center [669, 340] width 239 height 17
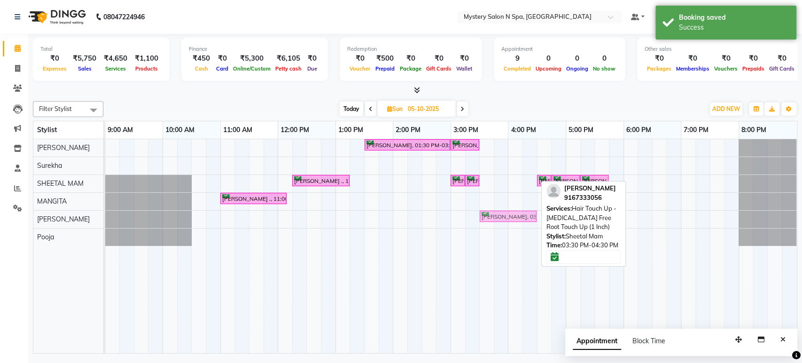
drag, startPoint x: 504, startPoint y: 179, endPoint x: 501, endPoint y: 217, distance: 37.8
click at [501, 217] on tbody "Rekha Mehta, 01:30 PM-03:00 PM, Relaxing - Body Spa With Steam ( 60 MIN ) Rekha…" at bounding box center [450, 192] width 691 height 107
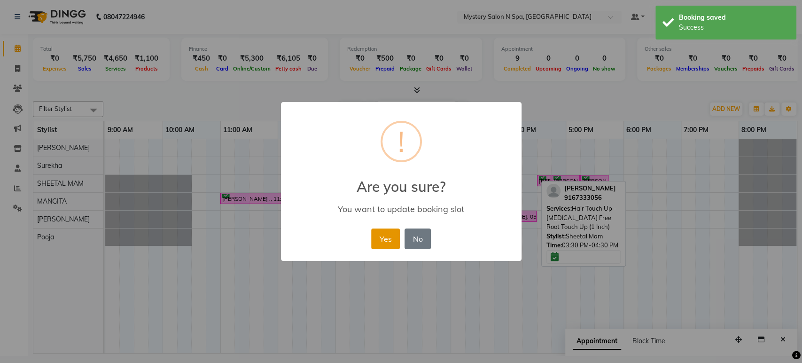
click at [383, 232] on button "Yes" at bounding box center [385, 238] width 29 height 21
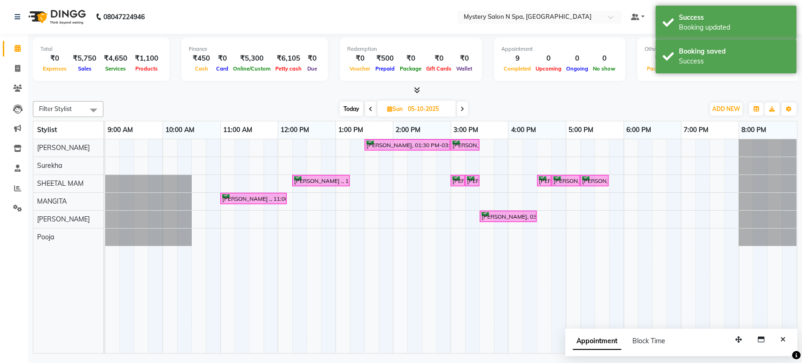
click at [350, 108] on span "Today" at bounding box center [351, 108] width 23 height 15
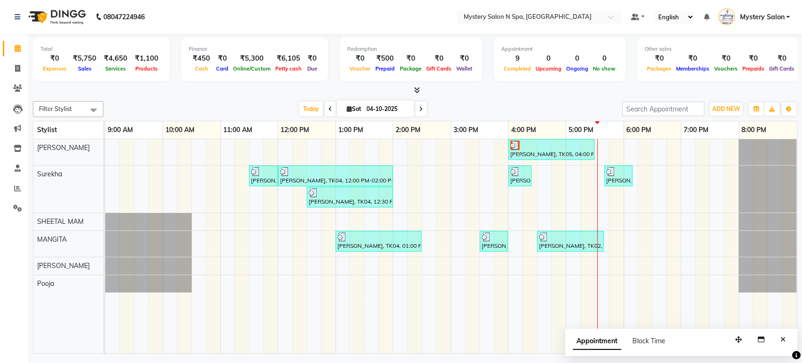
click at [422, 110] on span at bounding box center [420, 108] width 11 height 15
type input "05-10-2025"
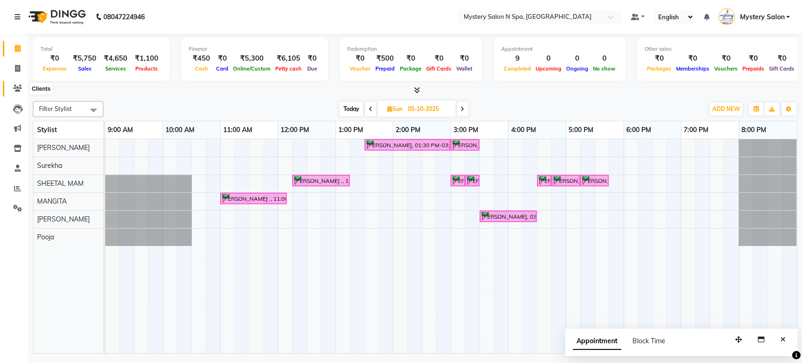
drag, startPoint x: 20, startPoint y: 92, endPoint x: 26, endPoint y: 83, distance: 10.7
click at [20, 91] on icon at bounding box center [17, 88] width 9 height 7
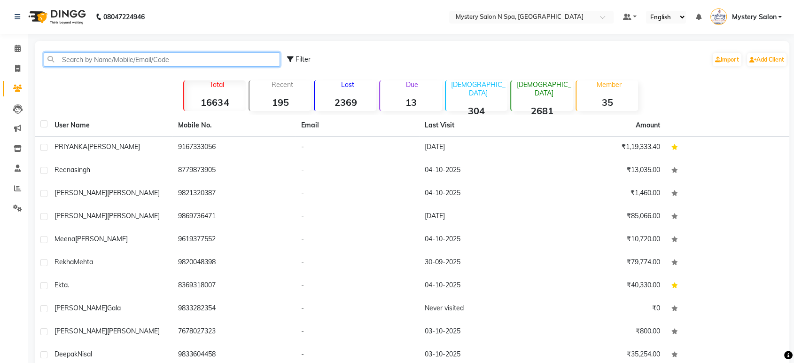
click at [97, 60] on input "text" at bounding box center [162, 59] width 236 height 15
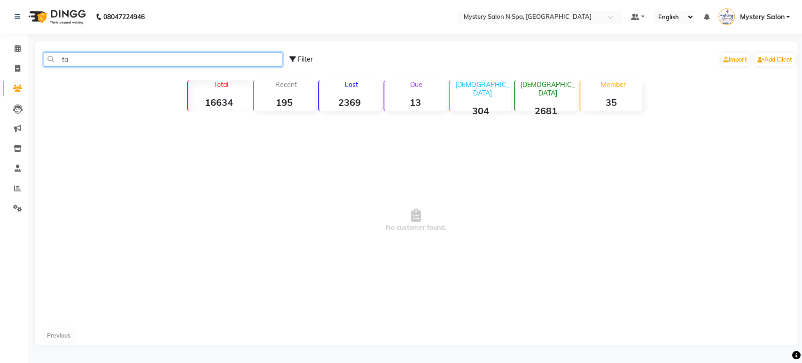
type input "t"
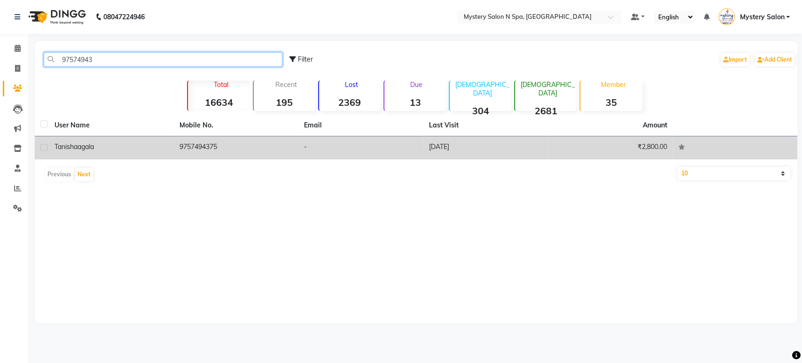
type input "97574943"
click at [83, 144] on span "gala" at bounding box center [87, 146] width 13 height 8
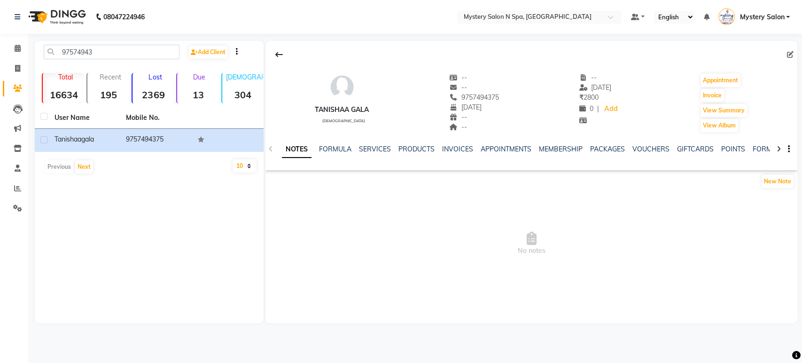
click at [437, 146] on ul "NOTES FORMULA SERVICES PRODUCTS INVOICES APPOINTMENTS MEMBERSHIP PACKAGES VOUCH…" at bounding box center [580, 149] width 597 height 10
click at [439, 146] on ul "NOTES FORMULA SERVICES PRODUCTS INVOICES APPOINTMENTS MEMBERSHIP PACKAGES VOUCH…" at bounding box center [580, 149] width 597 height 10
click at [449, 148] on link "INVOICES" at bounding box center [457, 149] width 31 height 8
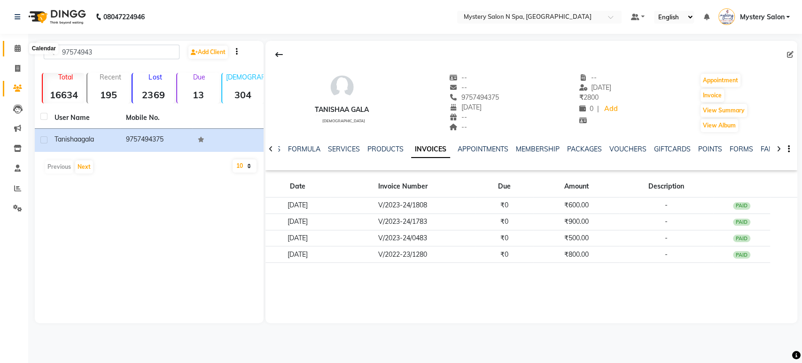
click at [18, 50] on icon at bounding box center [18, 48] width 6 height 7
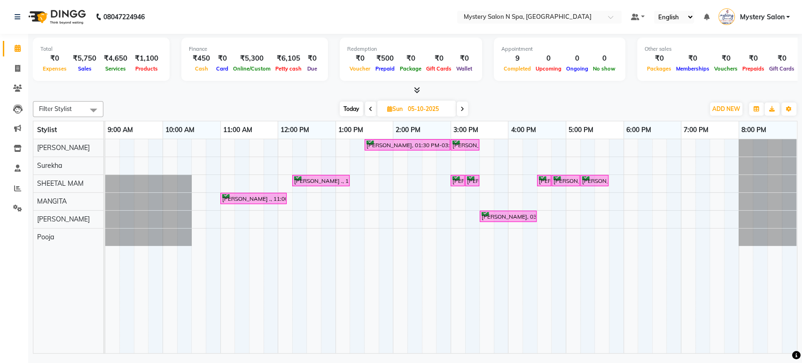
click at [345, 105] on span "Today" at bounding box center [351, 108] width 23 height 15
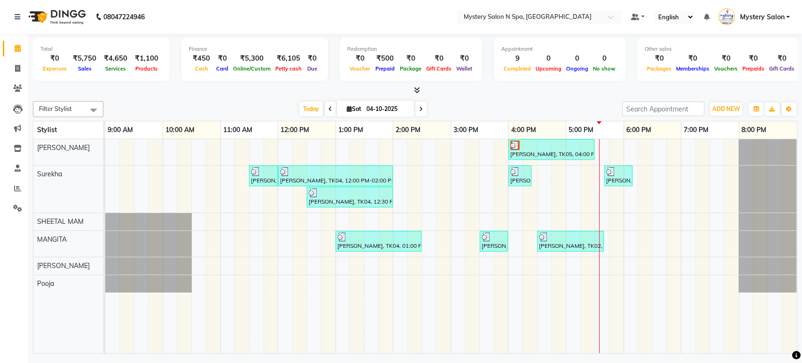
click at [419, 108] on icon at bounding box center [421, 109] width 4 height 6
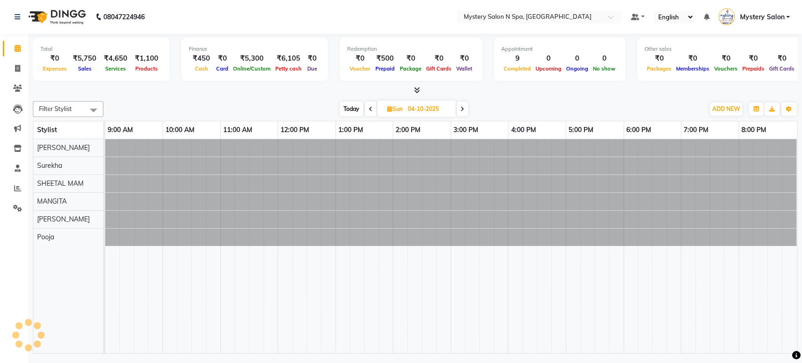
type input "05-10-2025"
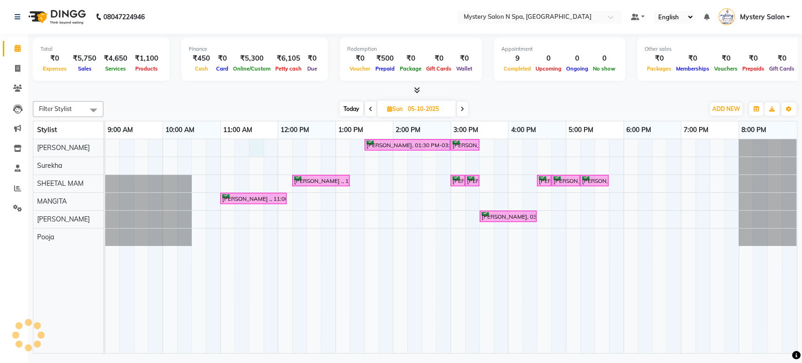
click at [256, 143] on div "Rekha Mehta, 01:30 PM-03:00 PM, Relaxing - Body Spa With Steam ( 60 MIN ) Rekha…" at bounding box center [450, 246] width 691 height 214
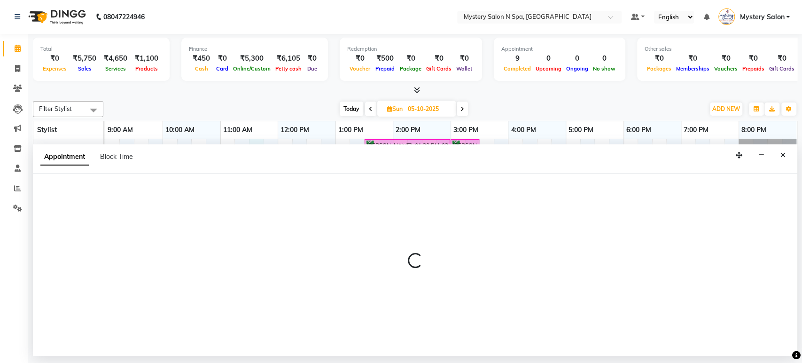
select select "4167"
select select "690"
select select "tentative"
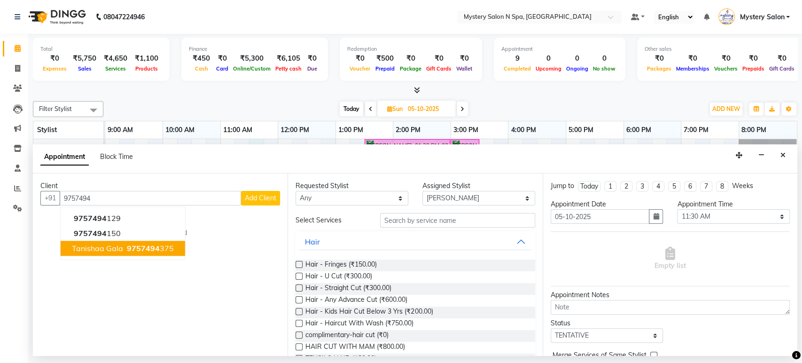
click at [151, 244] on span "9757494" at bounding box center [143, 248] width 33 height 9
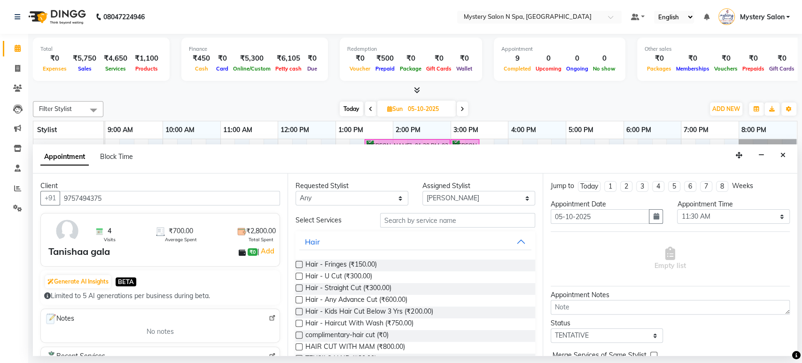
type input "9757494375"
click at [400, 214] on input "text" at bounding box center [457, 220] width 155 height 15
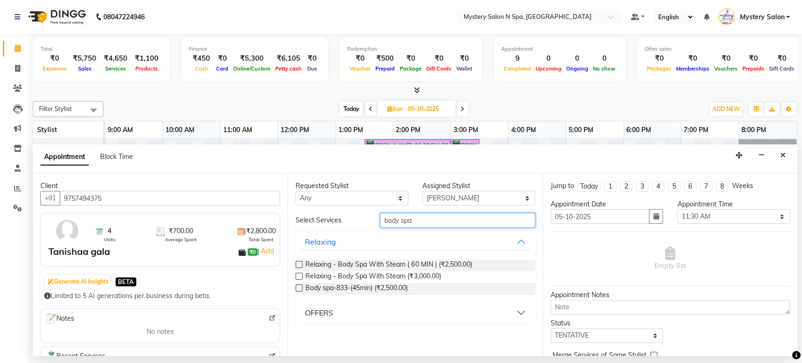
type input "body spa"
click at [300, 263] on label at bounding box center [298, 264] width 7 height 7
click at [300, 263] on input "checkbox" at bounding box center [298, 265] width 6 height 6
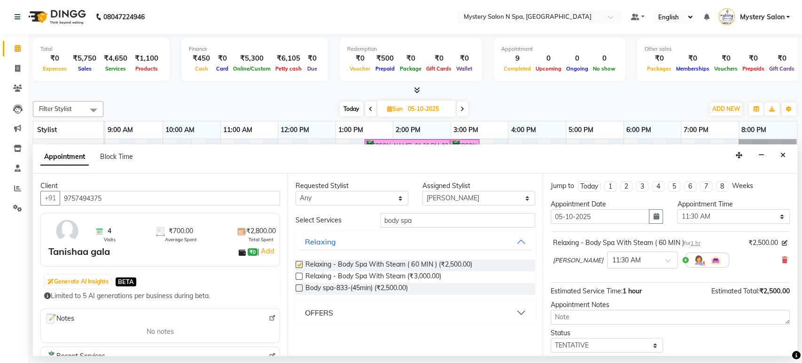
checkbox input "false"
click at [594, 343] on select "Select TENTATIVE CONFIRM UPCOMING" at bounding box center [606, 345] width 113 height 15
select select "confirm booking"
click at [550, 338] on select "Select TENTATIVE CONFIRM UPCOMING" at bounding box center [606, 345] width 113 height 15
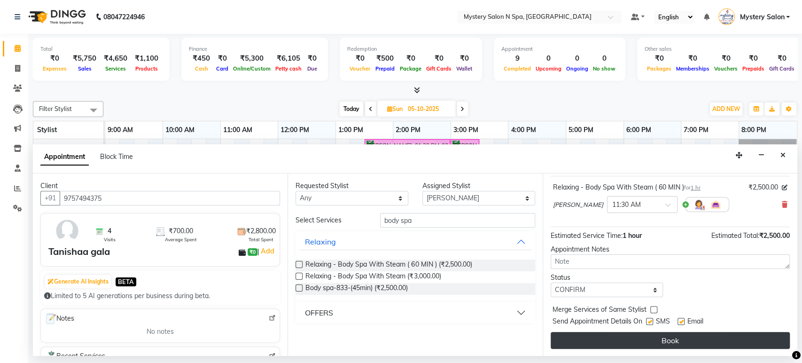
click at [638, 333] on button "Book" at bounding box center [669, 340] width 239 height 17
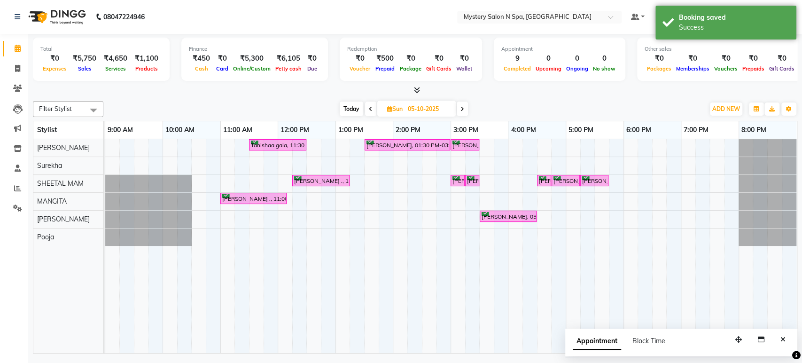
drag, startPoint x: 305, startPoint y: 141, endPoint x: 332, endPoint y: 137, distance: 27.0
click at [332, 137] on table "Stylist 9:00 AM 10:00 AM 11:00 AM 12:00 PM 1:00 PM 2:00 PM 3:00 PM 4:00 PM 5:00…" at bounding box center [415, 237] width 764 height 232
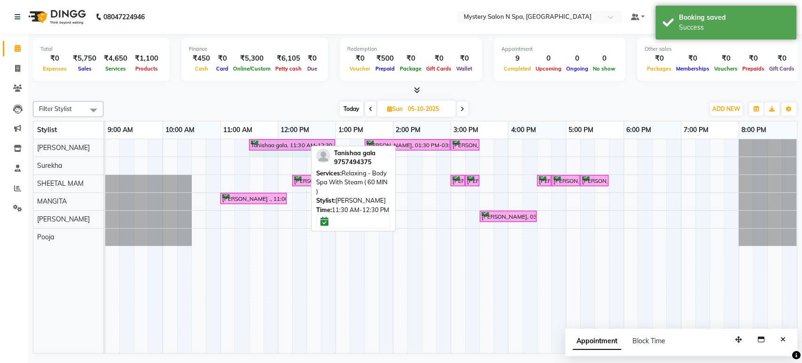
drag, startPoint x: 304, startPoint y: 147, endPoint x: 331, endPoint y: 142, distance: 27.3
click at [105, 142] on div "Tanishaa gala, 11:30 AM-12:30 PM, Relaxing - Body Spa With Steam ( 60 MIN ) Rek…" at bounding box center [105, 147] width 0 height 16
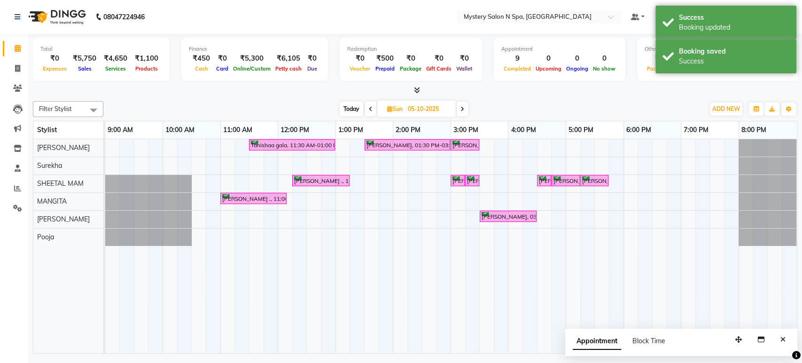
click at [353, 109] on span "Today" at bounding box center [351, 108] width 23 height 15
type input "04-10-2025"
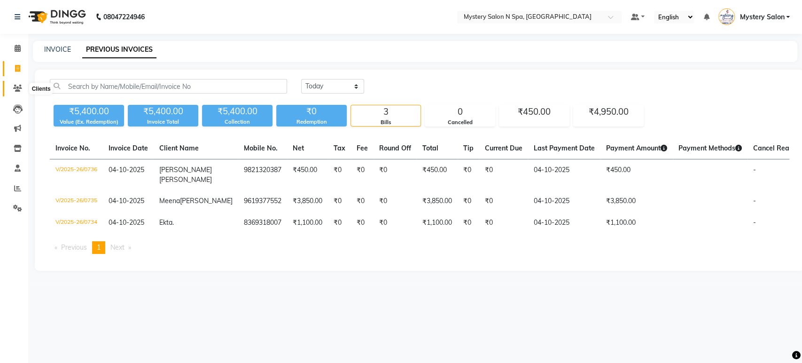
click at [12, 89] on span at bounding box center [17, 88] width 16 height 11
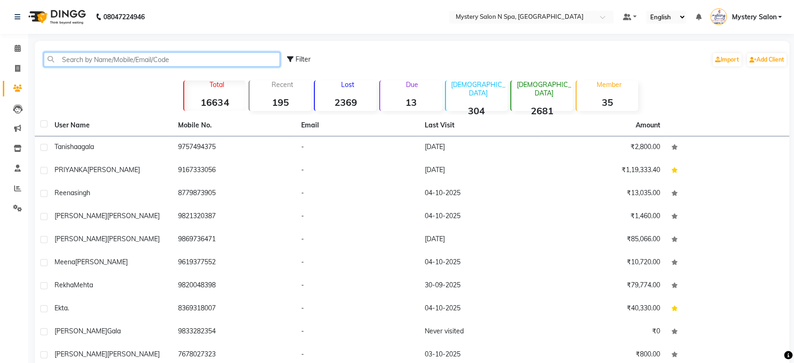
click at [82, 55] on input "text" at bounding box center [162, 59] width 236 height 15
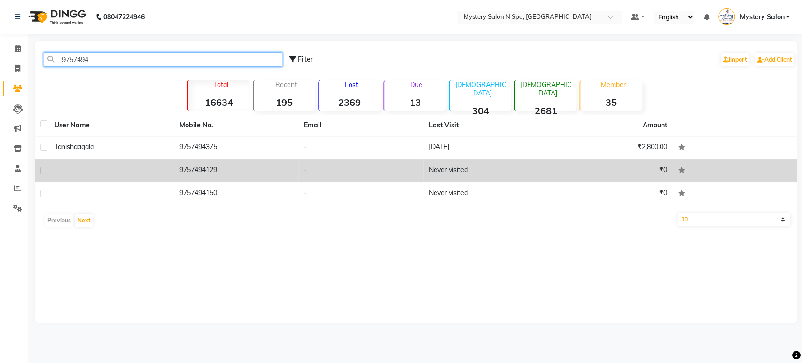
type input "9757494"
click at [155, 159] on td at bounding box center [111, 170] width 125 height 23
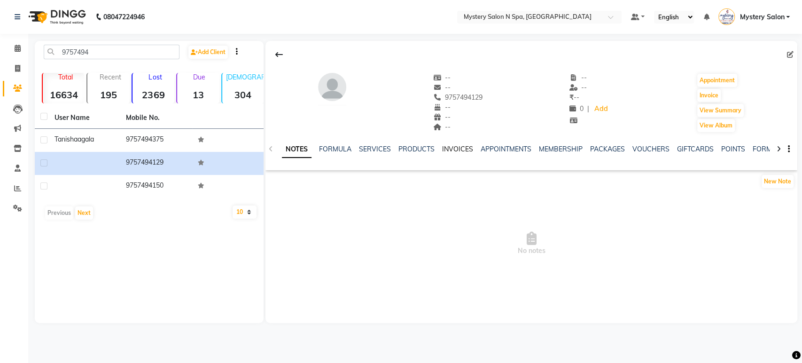
click at [456, 149] on link "INVOICES" at bounding box center [457, 149] width 31 height 8
click at [378, 146] on link "PRODUCTS" at bounding box center [385, 149] width 36 height 8
click at [439, 147] on link "INVOICES" at bounding box center [442, 149] width 31 height 8
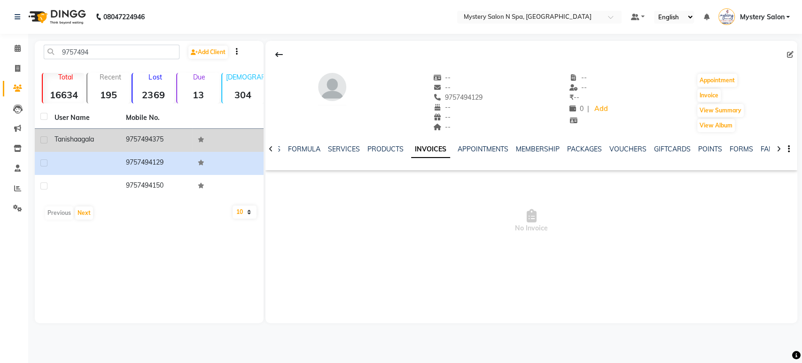
click at [164, 139] on td "9757494375" at bounding box center [155, 140] width 71 height 23
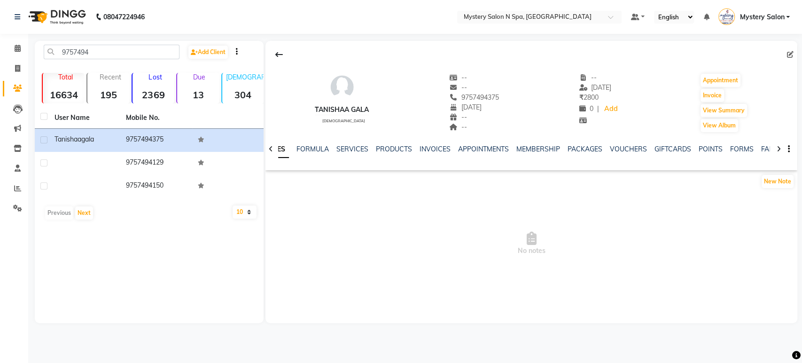
click at [414, 147] on ul "NOTES FORMULA SERVICES PRODUCTS INVOICES APPOINTMENTS MEMBERSHIP PACKAGES VOUCH…" at bounding box center [557, 149] width 597 height 10
click at [424, 148] on link "INVOICES" at bounding box center [434, 149] width 31 height 8
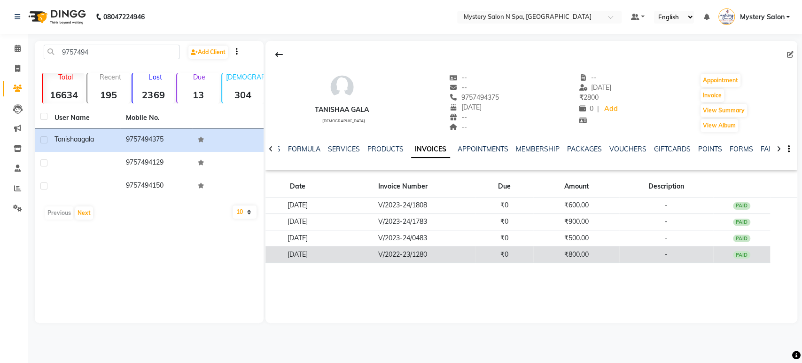
click at [424, 251] on td "V/2022-23/1280" at bounding box center [403, 254] width 146 height 16
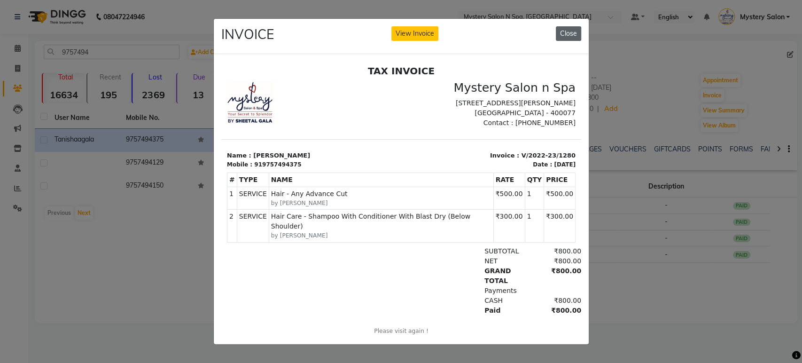
click at [575, 29] on button "Close" at bounding box center [568, 33] width 25 height 15
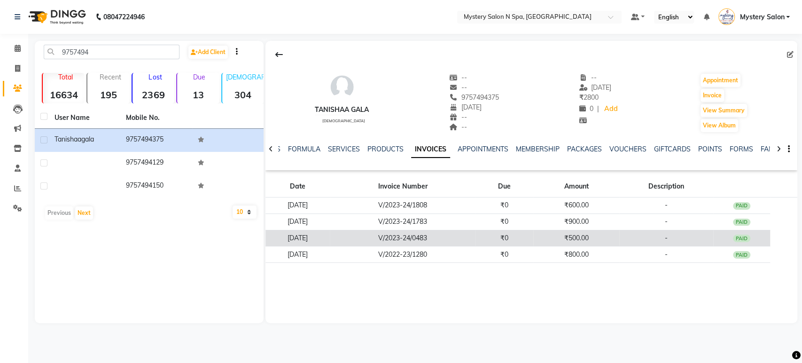
click at [520, 240] on td "₹0" at bounding box center [504, 238] width 58 height 16
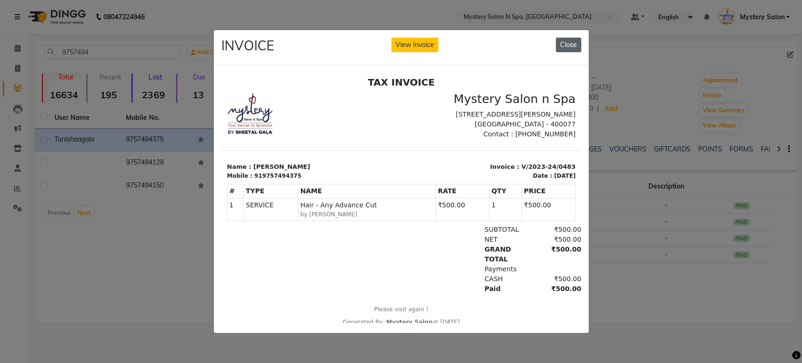
click at [562, 40] on button "Close" at bounding box center [568, 45] width 25 height 15
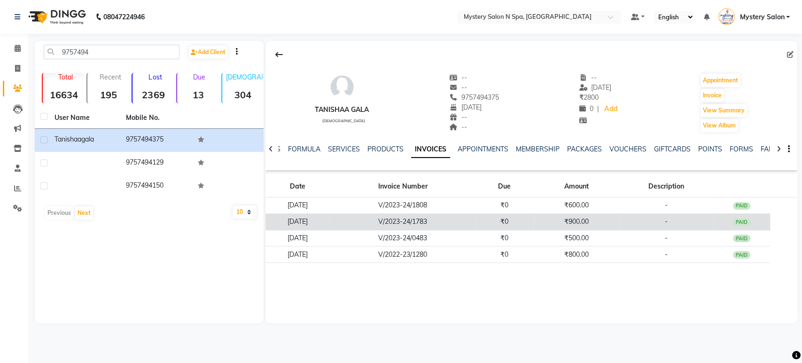
click at [571, 216] on td "₹900.00" at bounding box center [576, 221] width 86 height 16
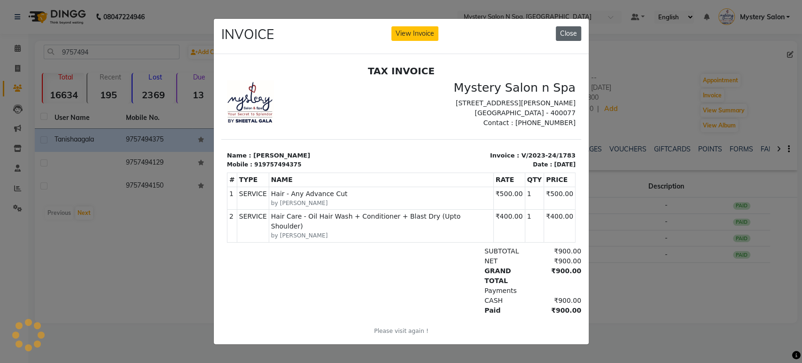
click at [568, 27] on button "Close" at bounding box center [568, 33] width 25 height 15
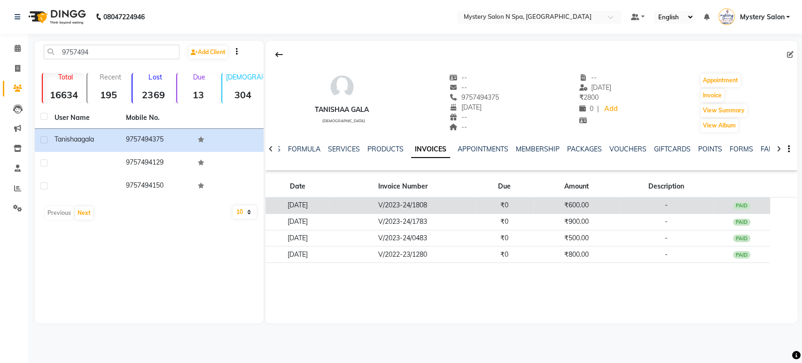
click at [582, 206] on td "₹600.00" at bounding box center [576, 205] width 86 height 16
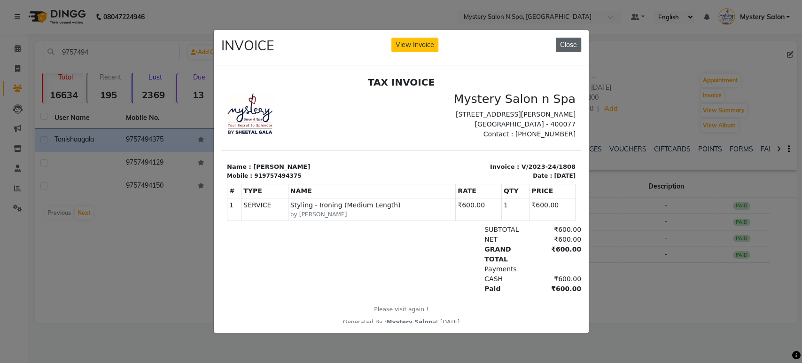
click at [569, 40] on button "Close" at bounding box center [568, 45] width 25 height 15
